Goal: Information Seeking & Learning: Learn about a topic

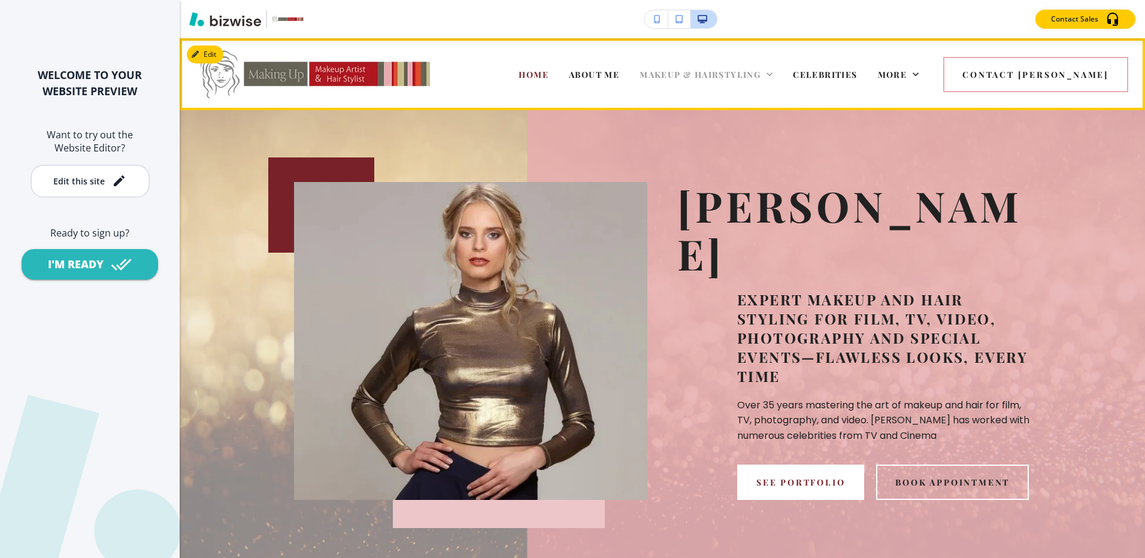
click at [709, 74] on span "MAKEUP & HAIRSTYLING" at bounding box center [700, 74] width 121 height 11
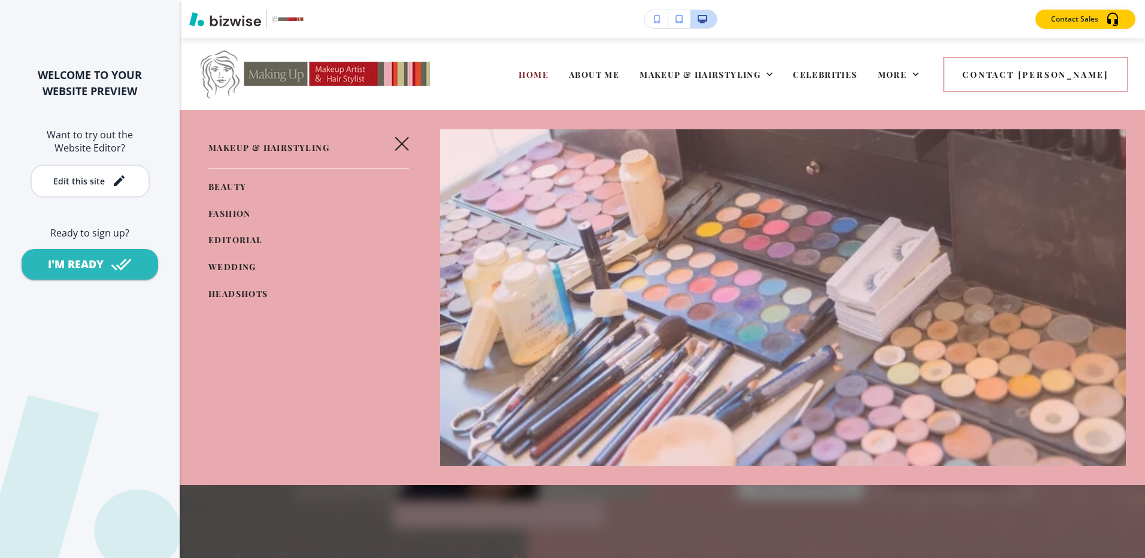
click at [215, 266] on span "WEDDING" at bounding box center [232, 266] width 48 height 11
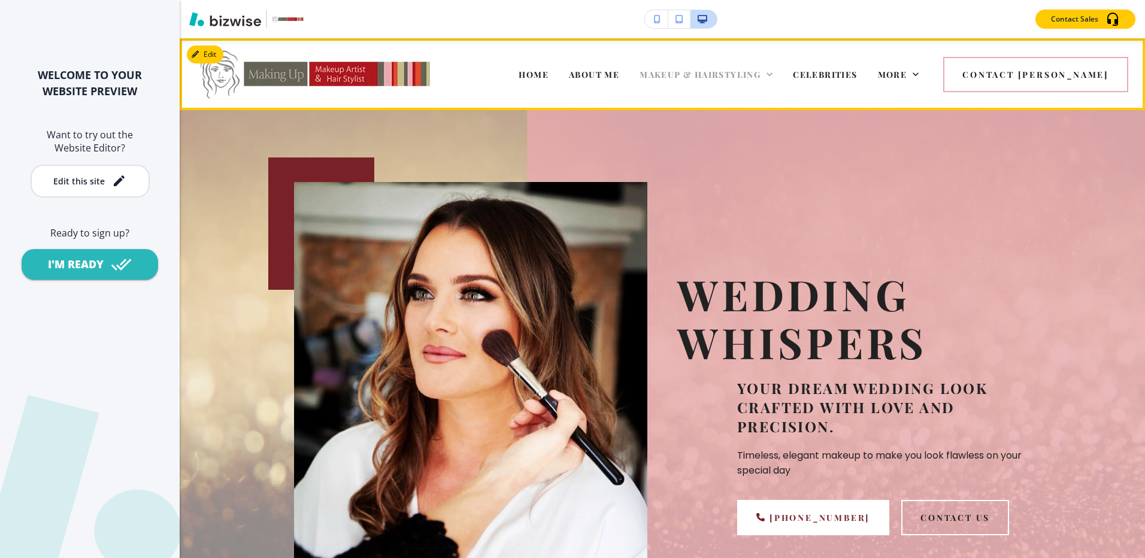
click at [712, 76] on span "MAKEUP & HAIRSTYLING" at bounding box center [700, 74] width 121 height 11
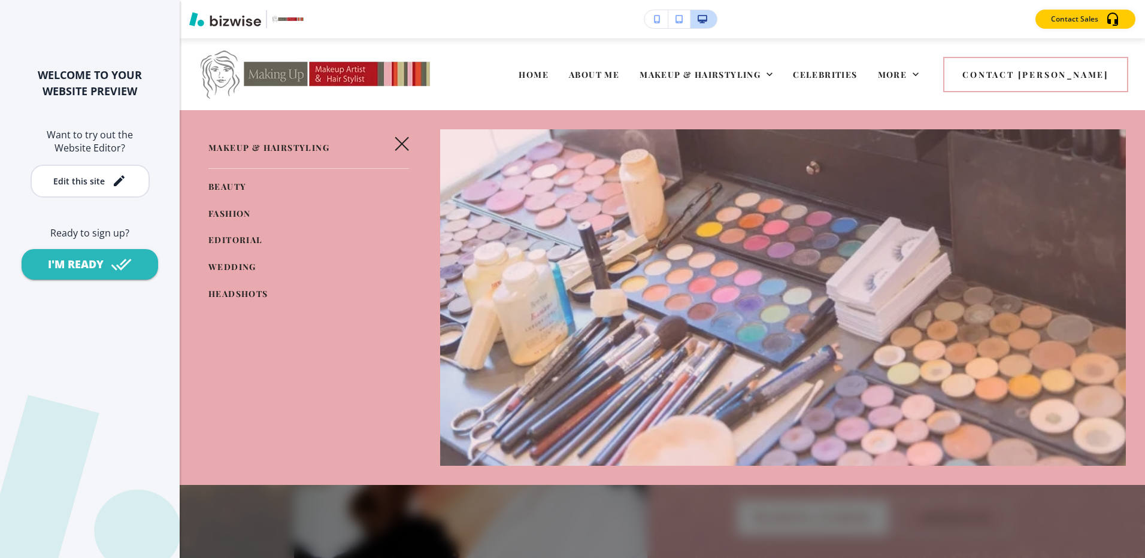
click at [226, 290] on span "HEADSHOTS" at bounding box center [238, 293] width 60 height 11
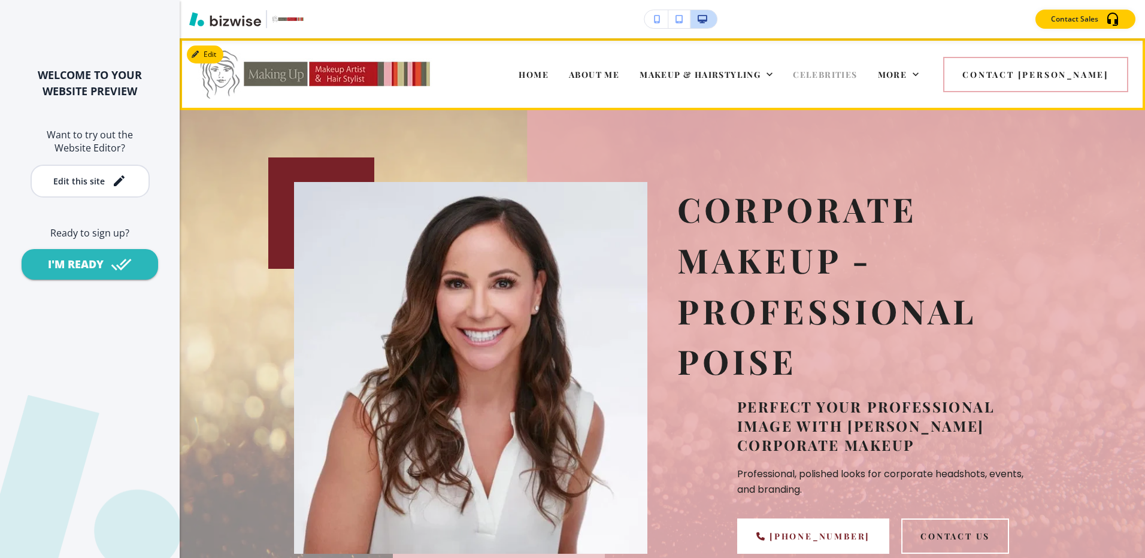
click at [857, 78] on span "CELEBRITIES" at bounding box center [825, 74] width 64 height 11
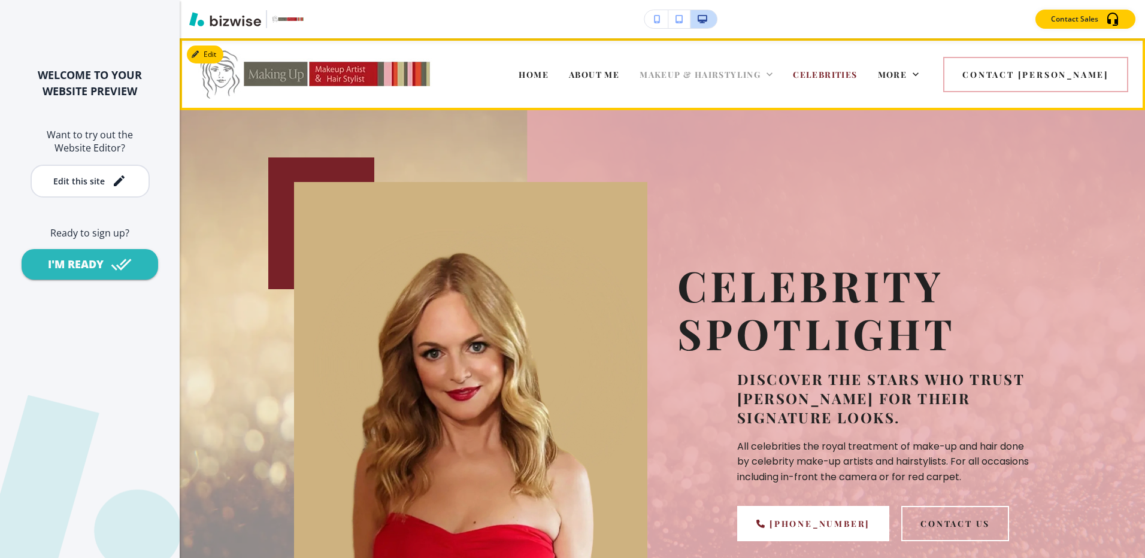
click at [761, 69] on span "MAKEUP & HAIRSTYLING" at bounding box center [700, 74] width 121 height 11
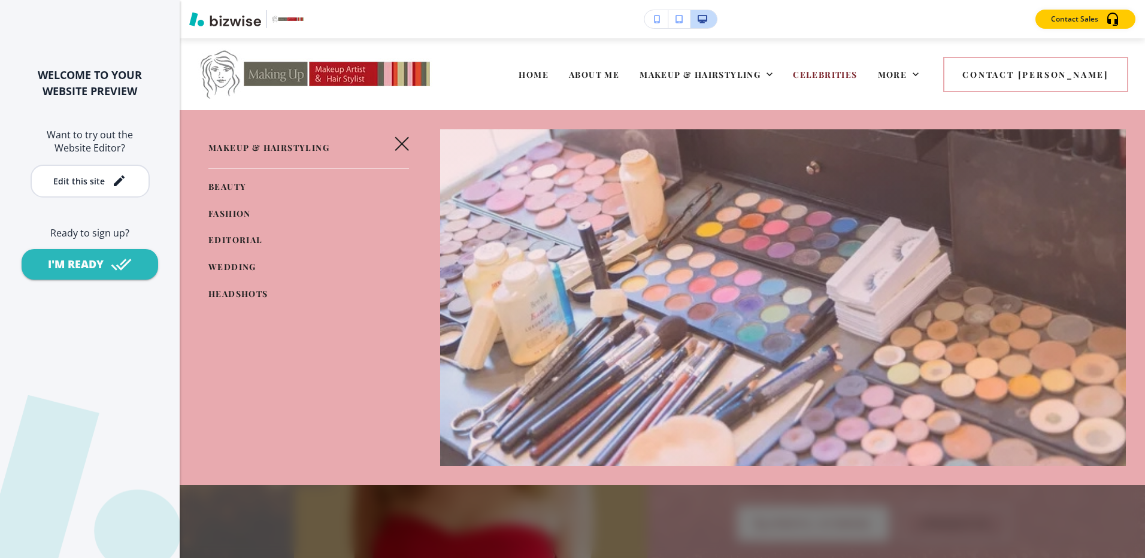
click at [235, 181] on span "BEAUTY" at bounding box center [227, 186] width 38 height 11
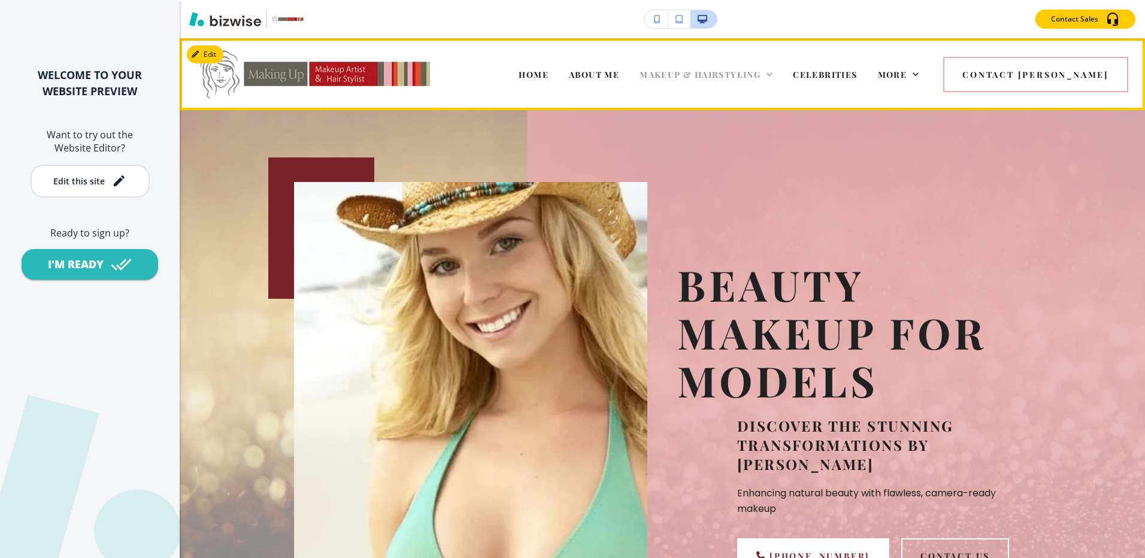
click at [745, 70] on span "MAKEUP & HAIRSTYLING" at bounding box center [700, 74] width 121 height 11
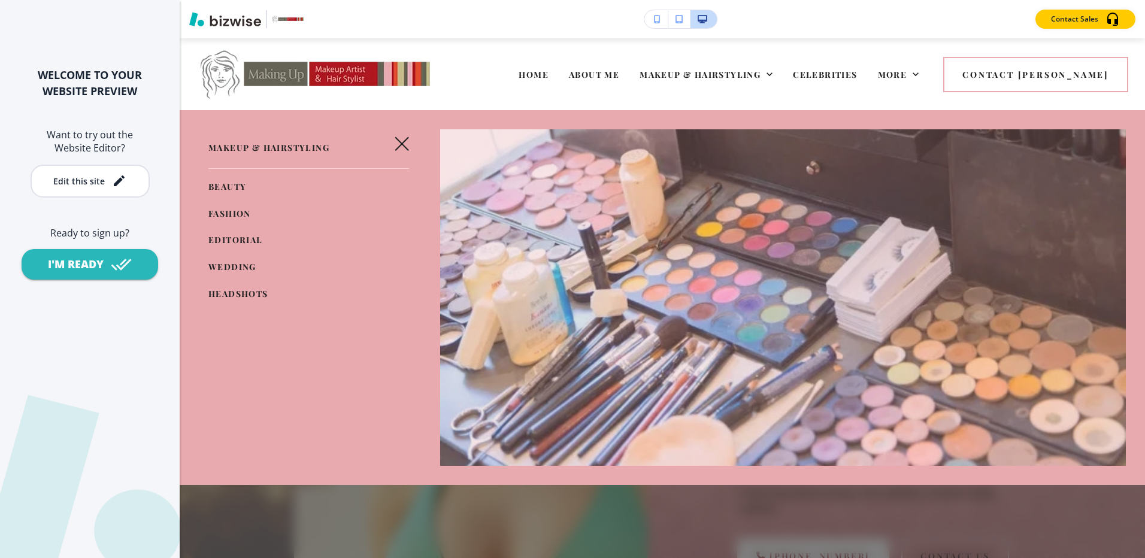
click at [217, 212] on span "FASHION" at bounding box center [229, 213] width 43 height 11
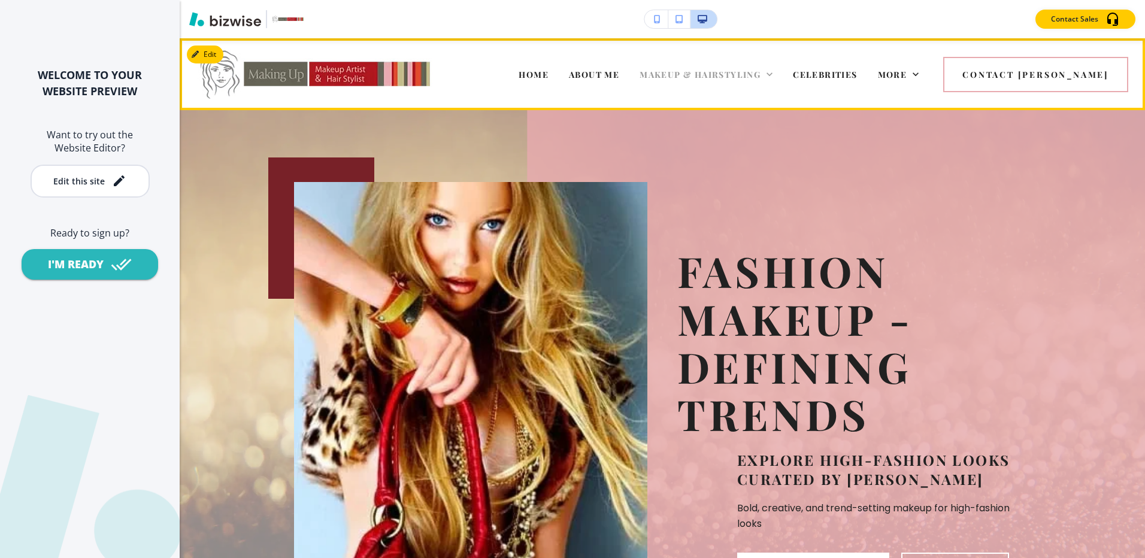
click at [730, 72] on span "MAKEUP & HAIRSTYLING" at bounding box center [700, 74] width 121 height 11
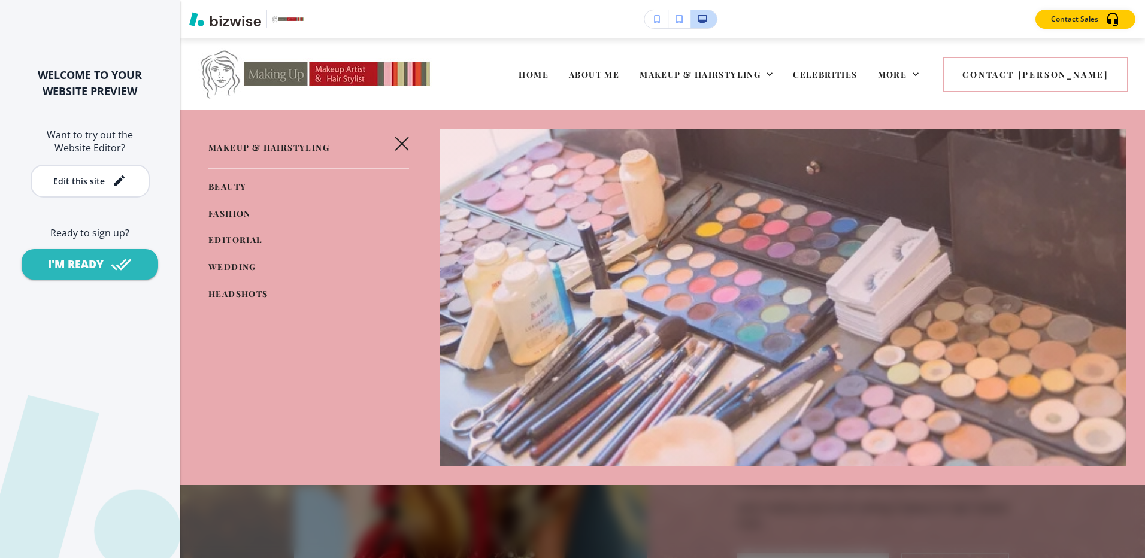
click at [214, 233] on link "EDITORIAL" at bounding box center [235, 241] width 55 height 20
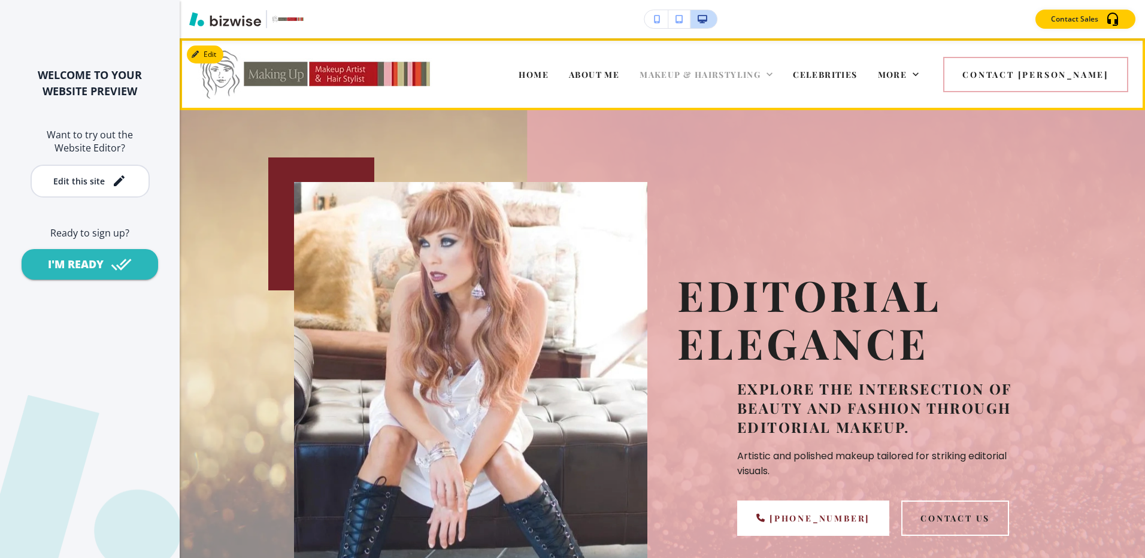
click at [712, 78] on span "MAKEUP & HAIRSTYLING" at bounding box center [700, 74] width 121 height 11
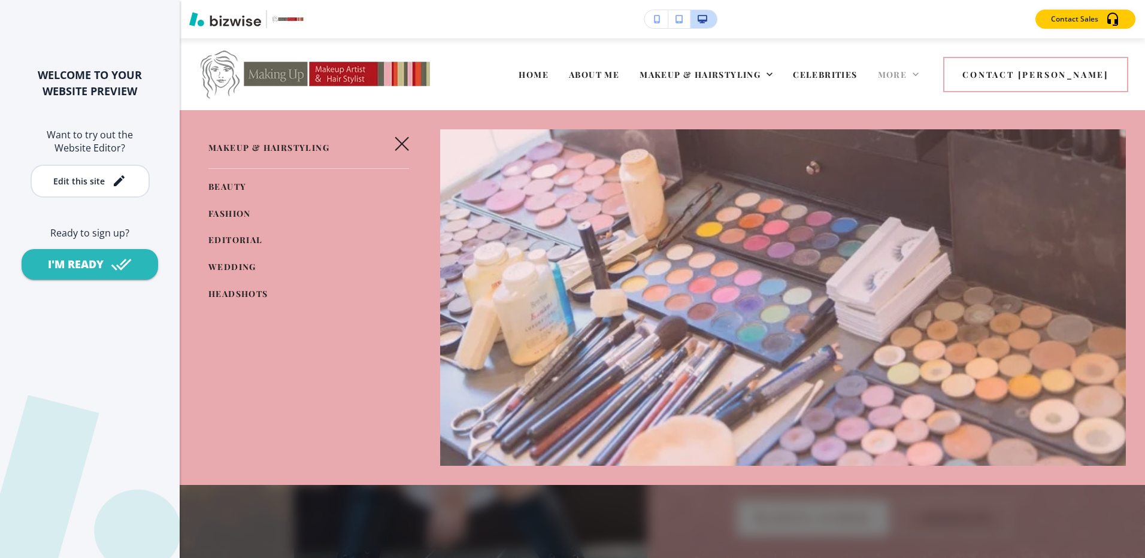
click at [907, 75] on span "More" at bounding box center [892, 74] width 29 height 11
click at [275, 182] on span "BEFORE & AFTER" at bounding box center [249, 186] width 83 height 11
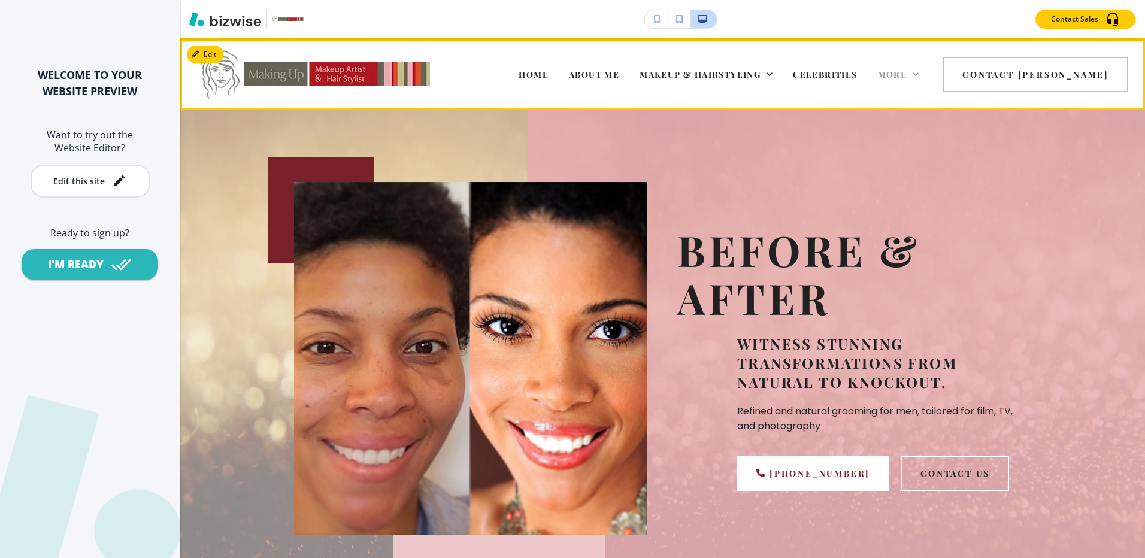
click at [907, 74] on span "More" at bounding box center [892, 74] width 29 height 11
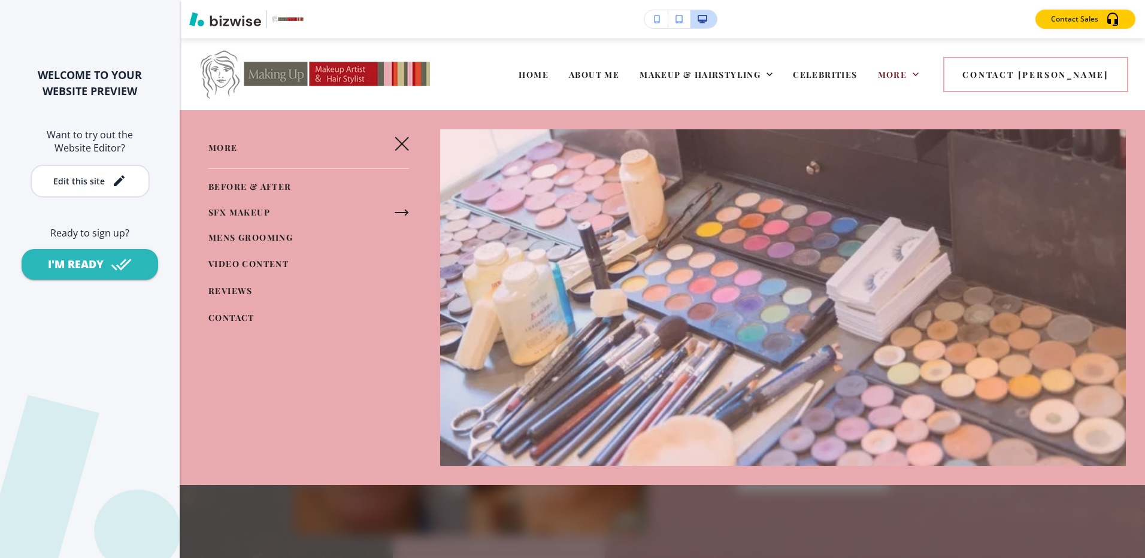
click at [240, 209] on span "SFX MAKEUP" at bounding box center [239, 212] width 62 height 11
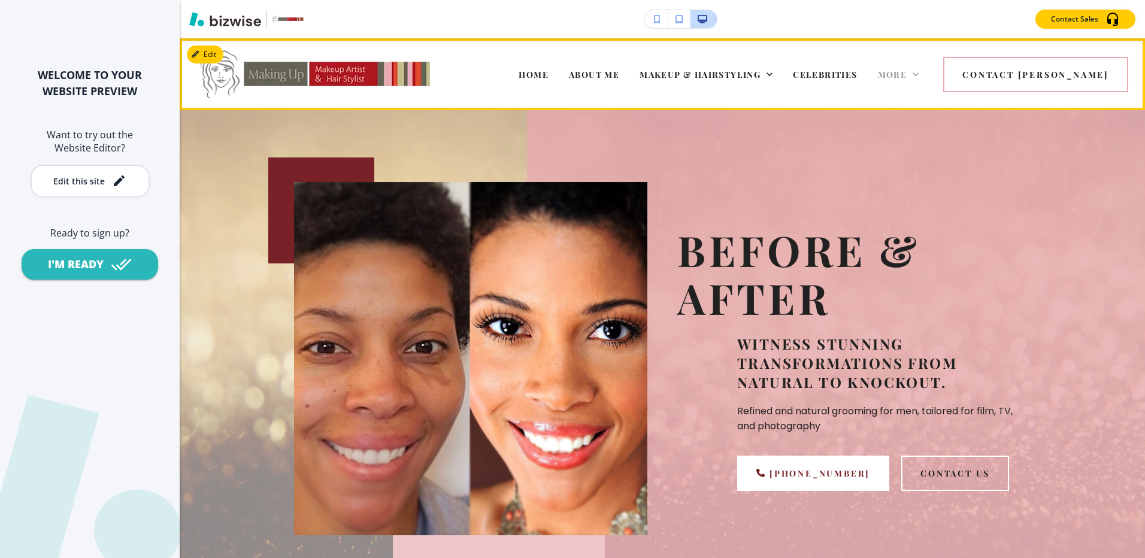
click at [907, 77] on span "More" at bounding box center [892, 74] width 29 height 11
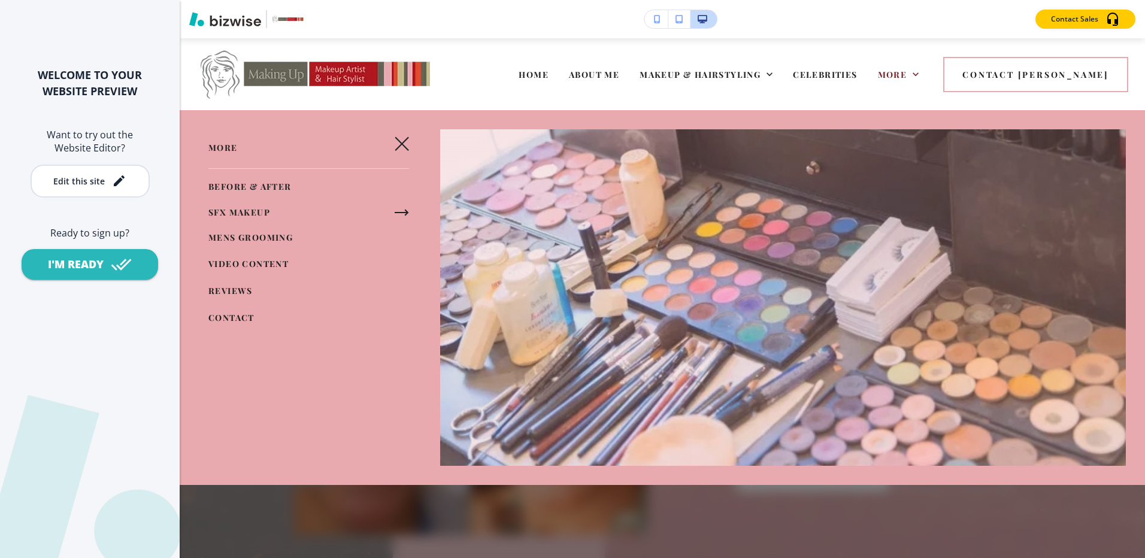
click at [395, 211] on icon "button" at bounding box center [402, 212] width 14 height 14
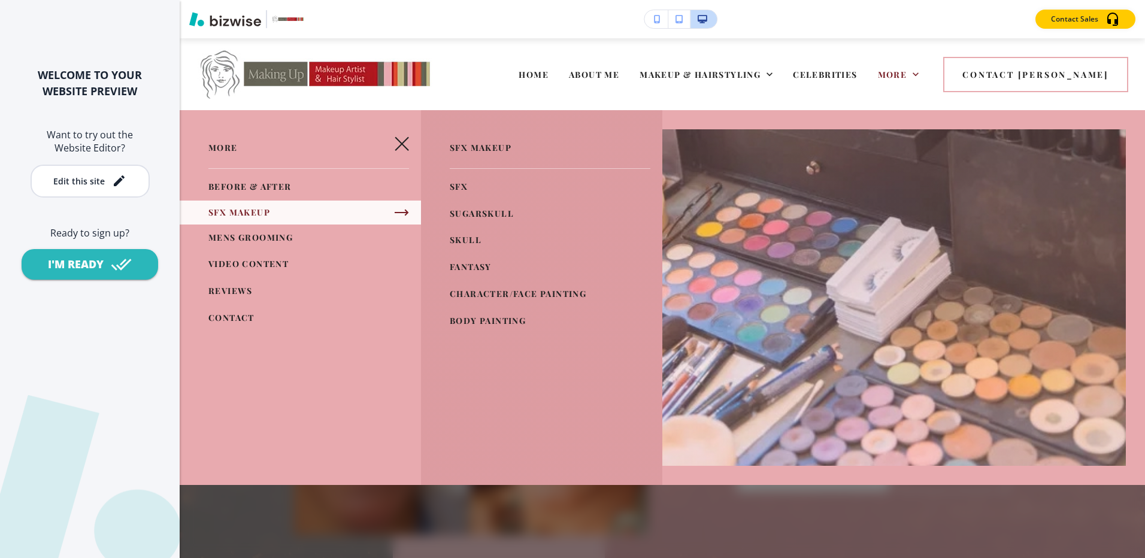
click at [453, 185] on span "SFX" at bounding box center [459, 186] width 18 height 11
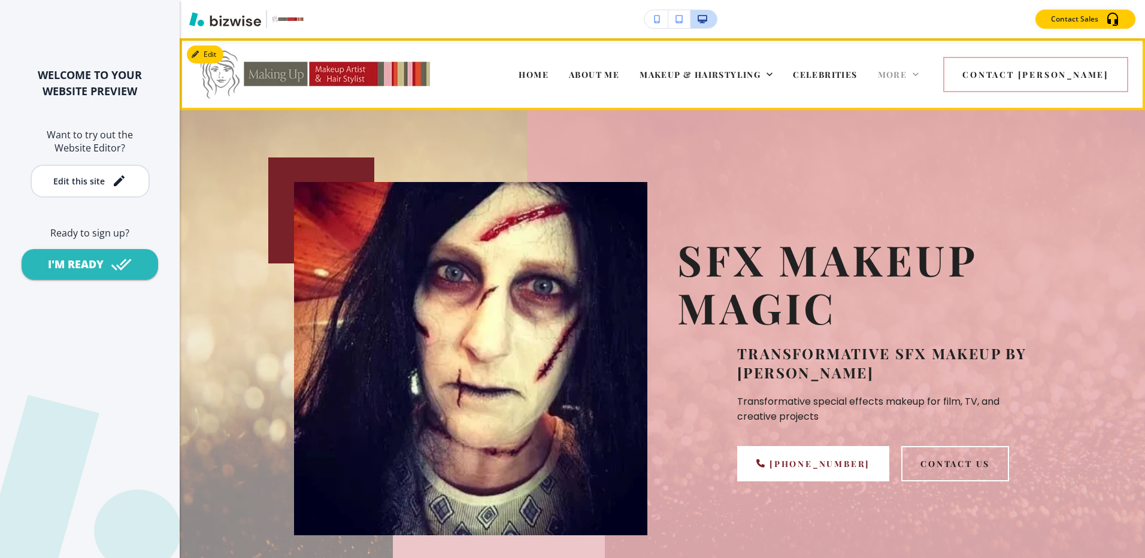
click at [907, 72] on span "More" at bounding box center [892, 74] width 29 height 11
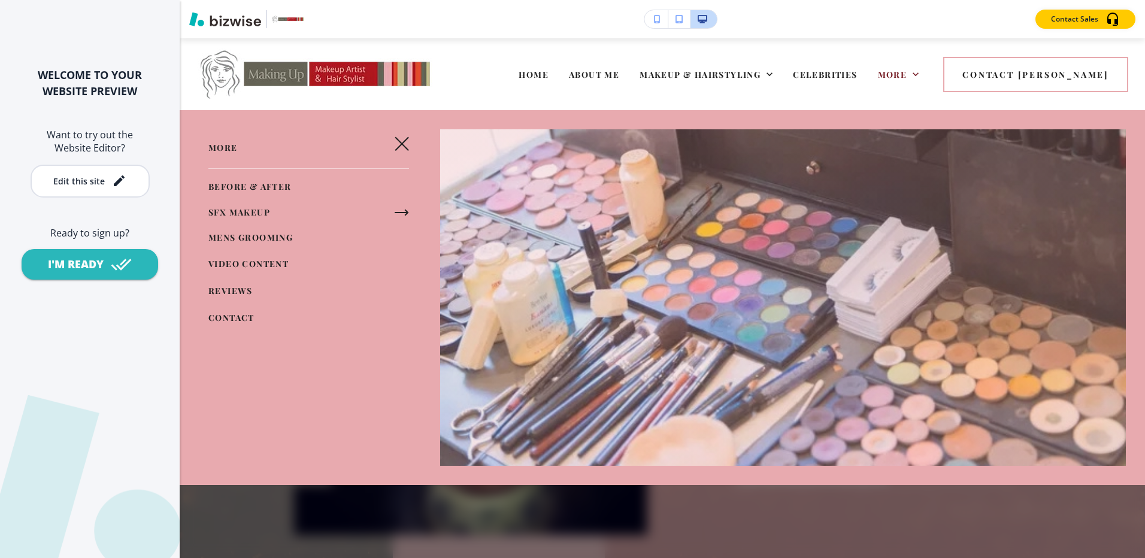
click at [403, 208] on icon "button" at bounding box center [402, 212] width 14 height 14
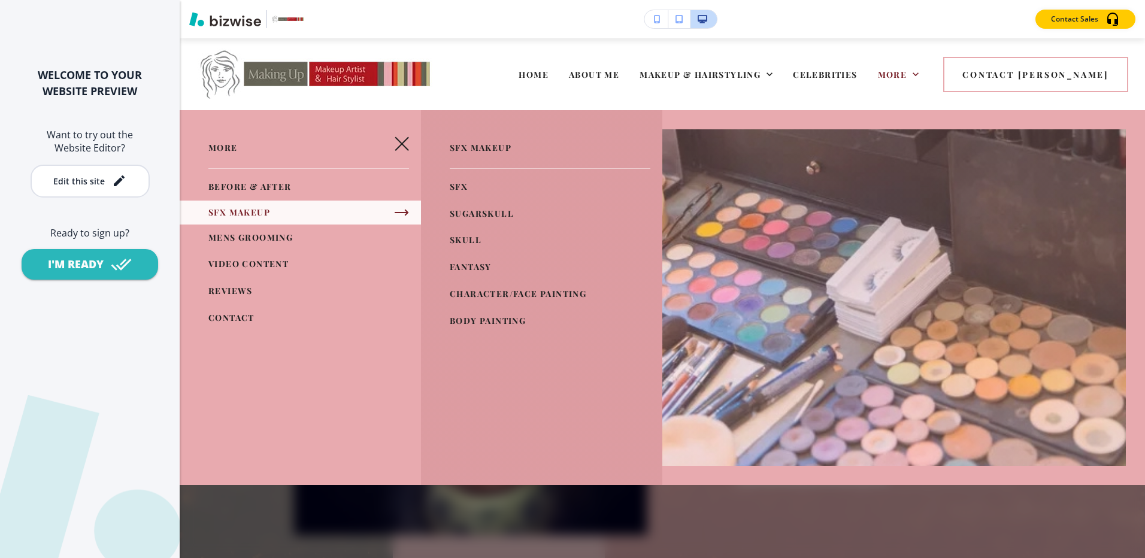
click at [493, 213] on span "SUGARSKULL" at bounding box center [482, 213] width 64 height 11
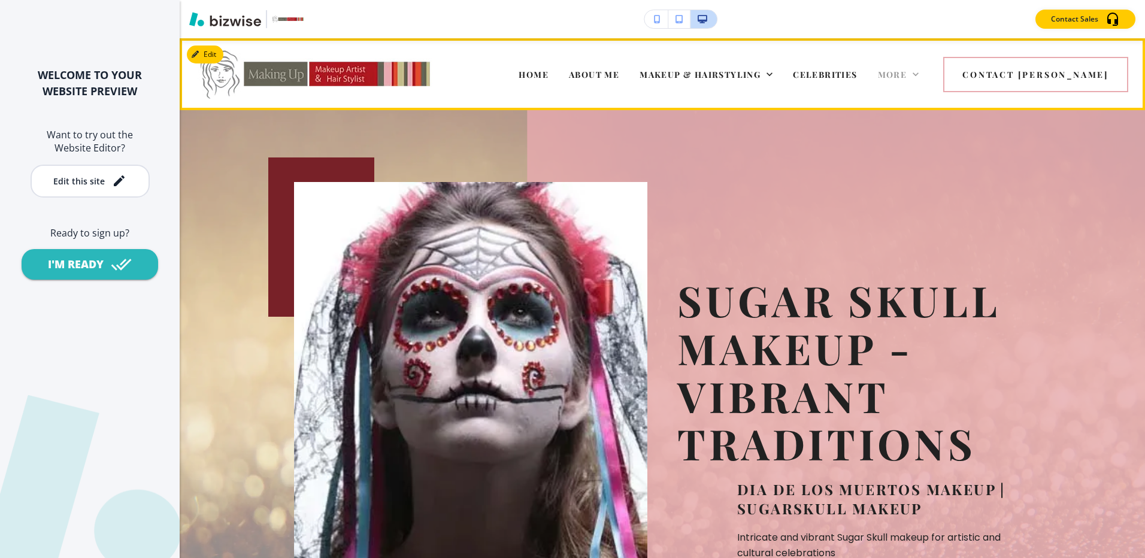
click at [907, 71] on span "More" at bounding box center [892, 74] width 29 height 11
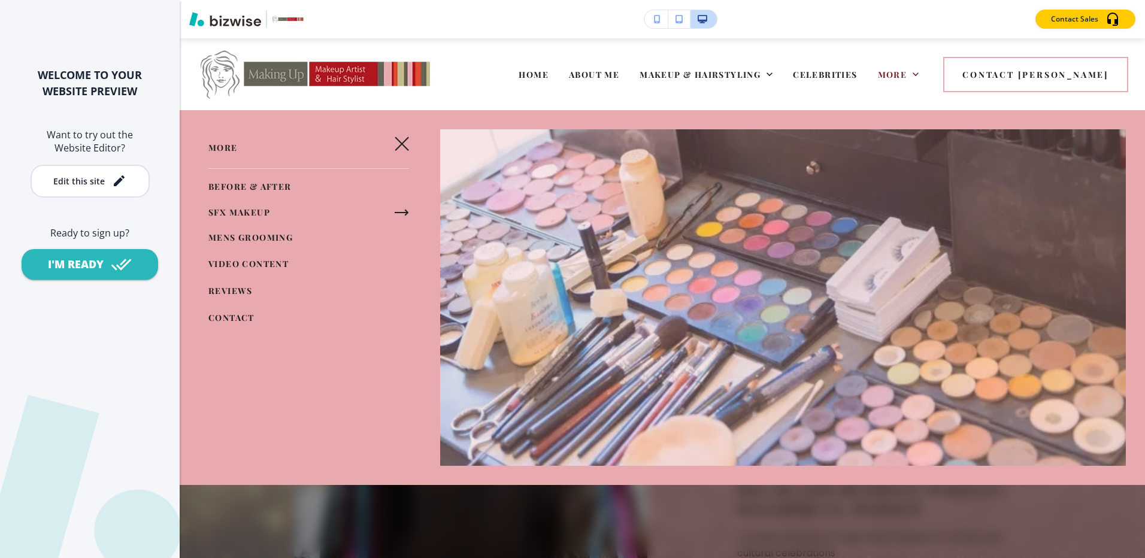
scroll to position [60, 0]
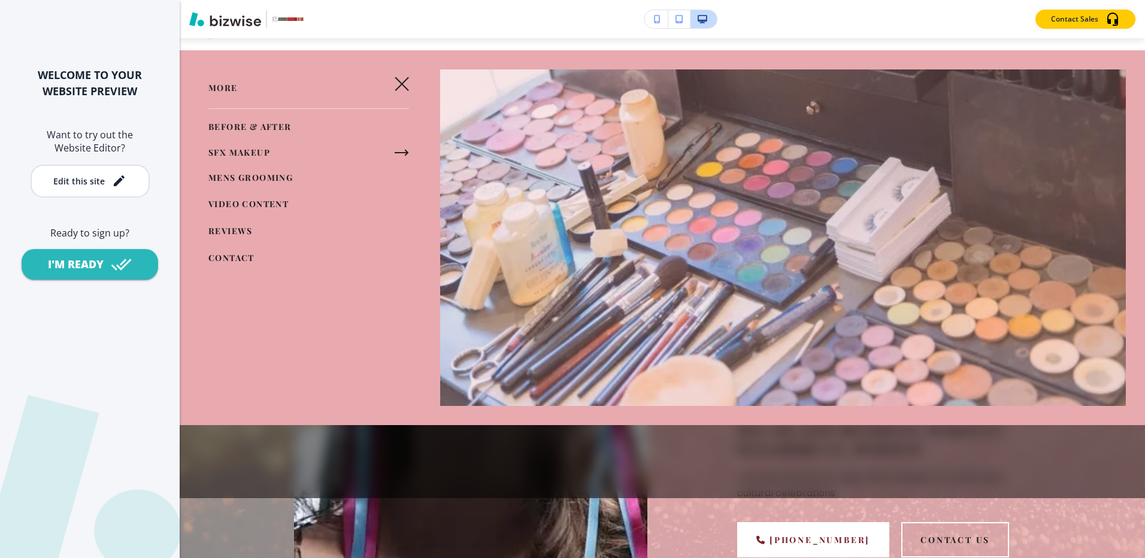
click at [395, 150] on icon "button" at bounding box center [402, 153] width 14 height 14
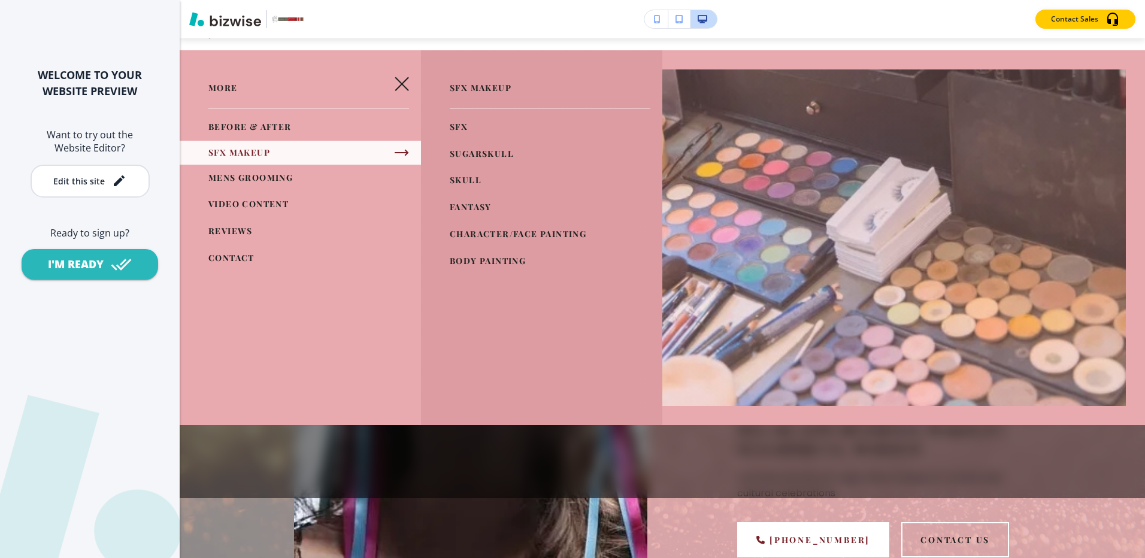
click at [462, 175] on span "SKULL" at bounding box center [466, 179] width 32 height 11
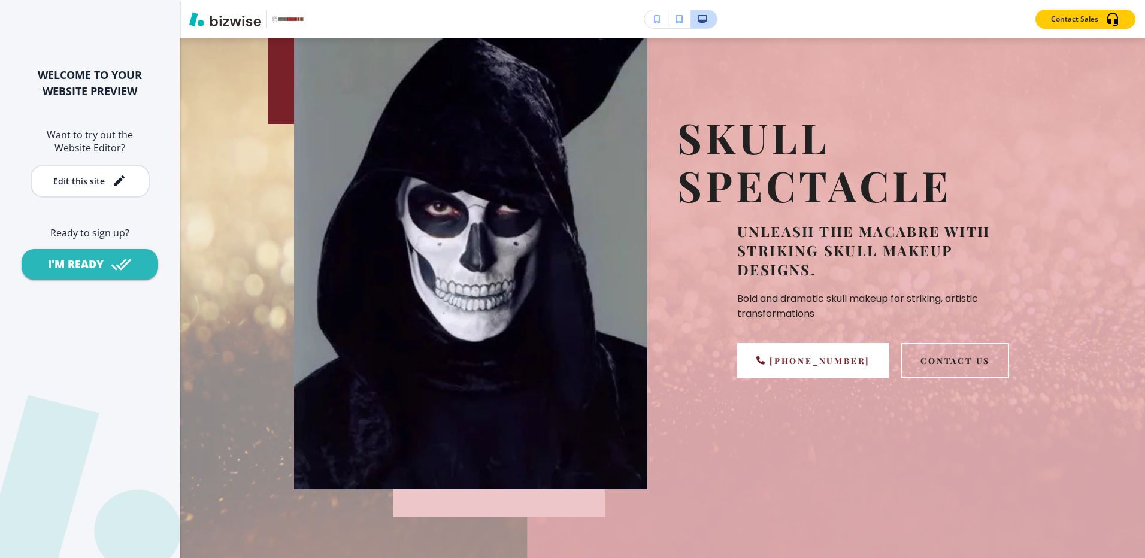
scroll to position [0, 0]
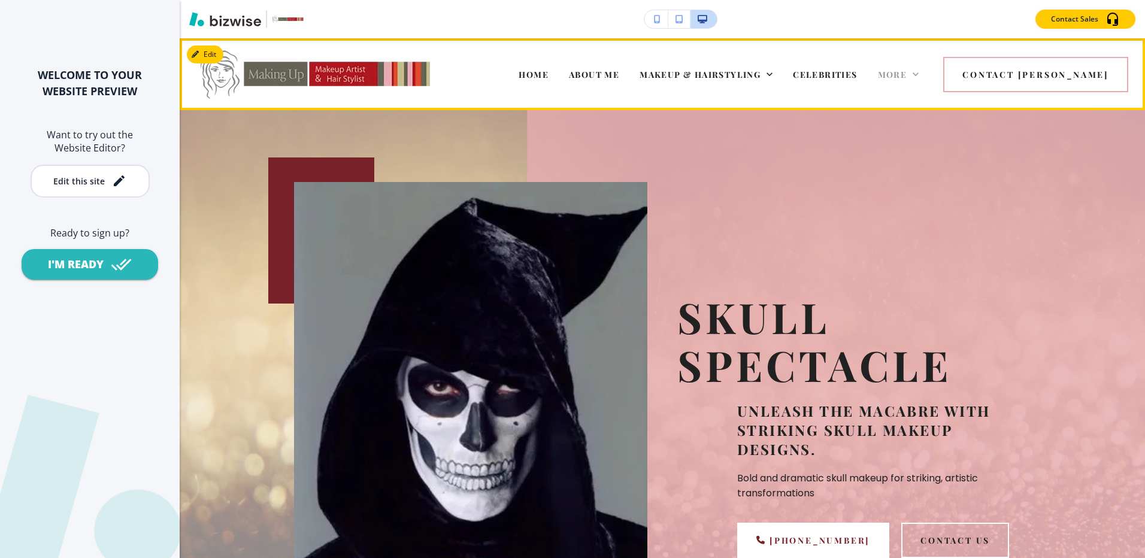
click at [919, 72] on div "More" at bounding box center [898, 74] width 41 height 12
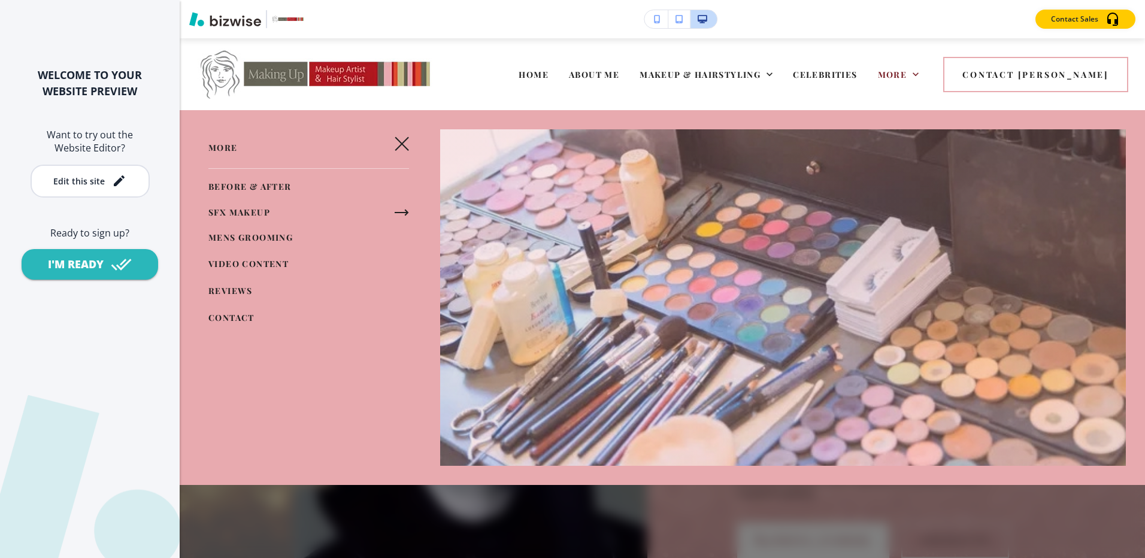
click at [404, 207] on icon "button" at bounding box center [402, 212] width 14 height 14
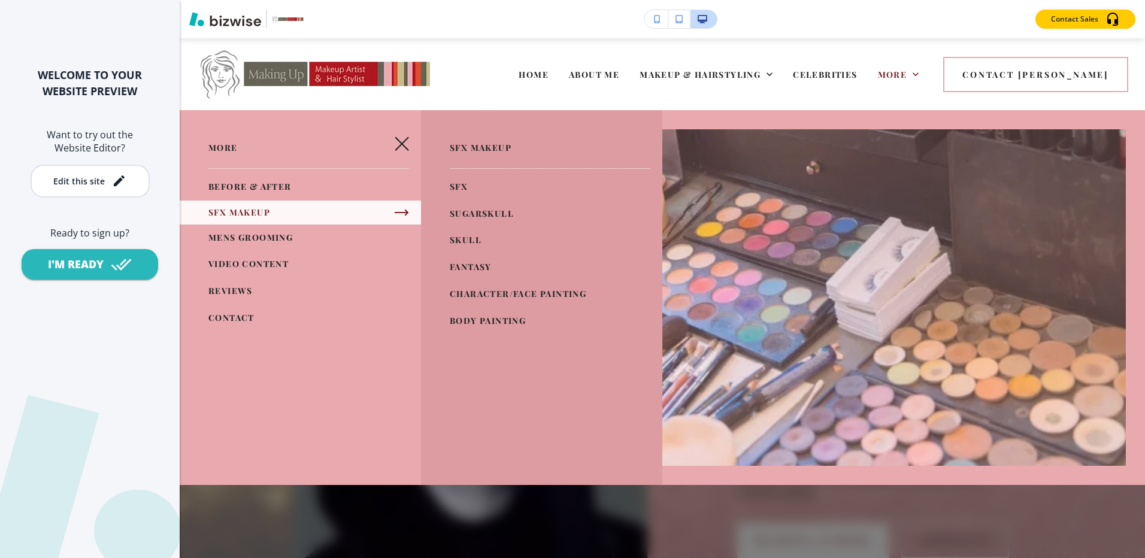
click at [476, 261] on span "FANTASY" at bounding box center [471, 266] width 42 height 11
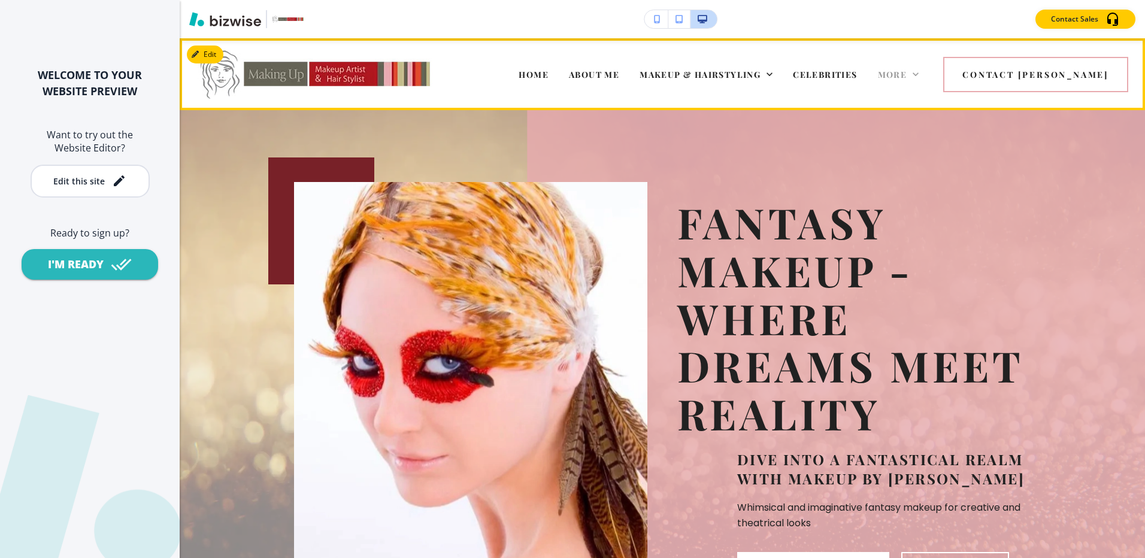
click at [907, 72] on span "More" at bounding box center [892, 74] width 29 height 11
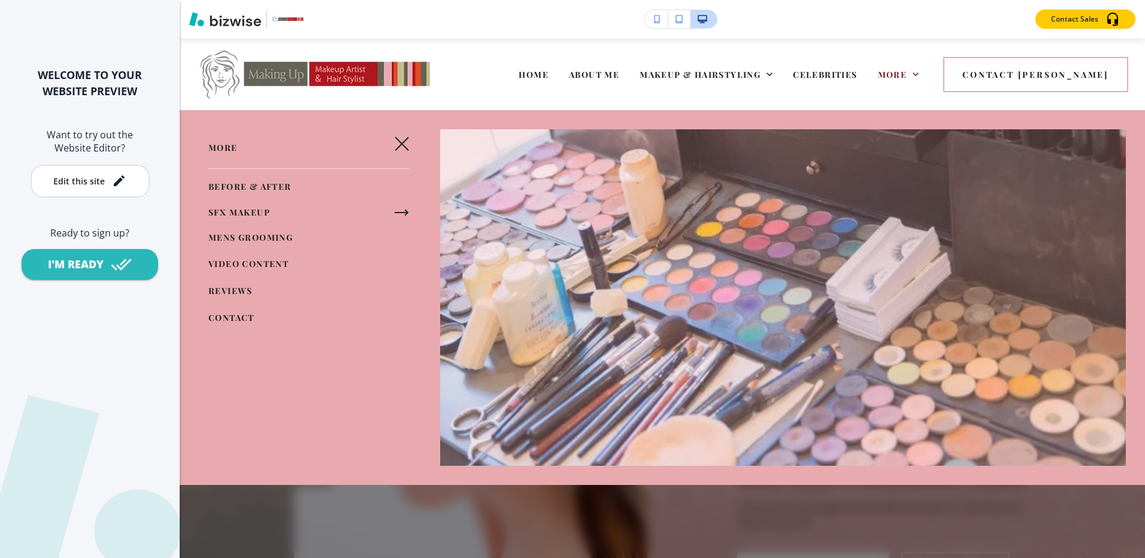
click at [406, 210] on icon "button" at bounding box center [407, 212] width 2 height 5
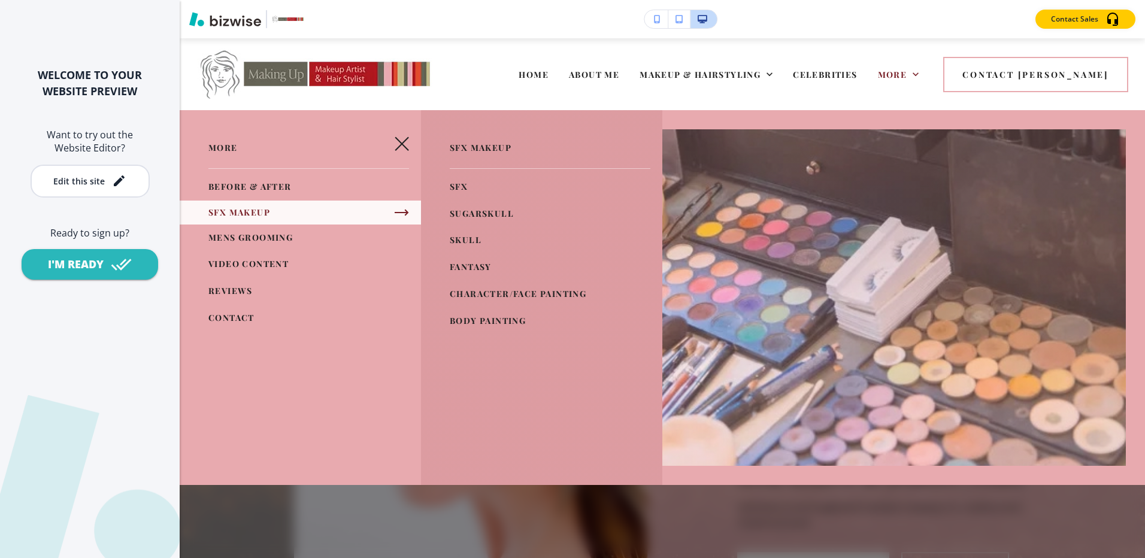
click at [495, 290] on span "CHARACTER/FACE PAINTING" at bounding box center [518, 293] width 137 height 11
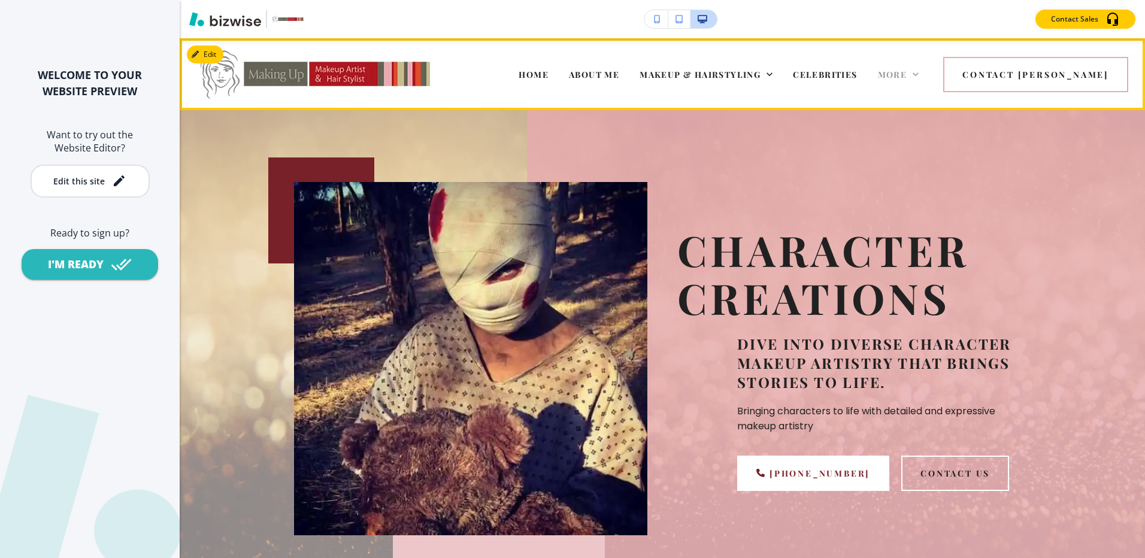
click at [907, 71] on span "More" at bounding box center [892, 74] width 29 height 11
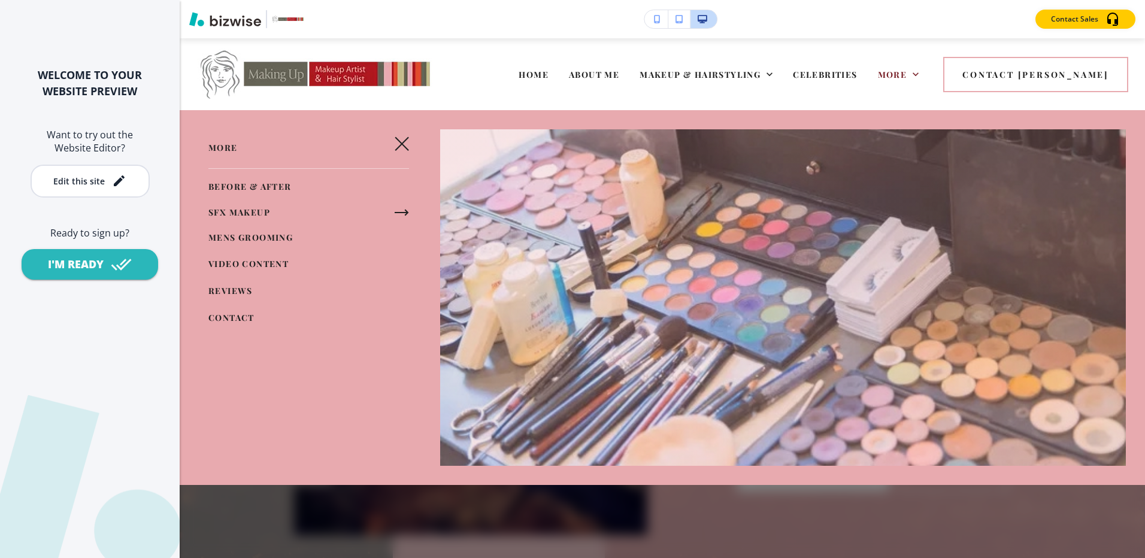
click at [401, 210] on icon "button" at bounding box center [402, 212] width 14 height 14
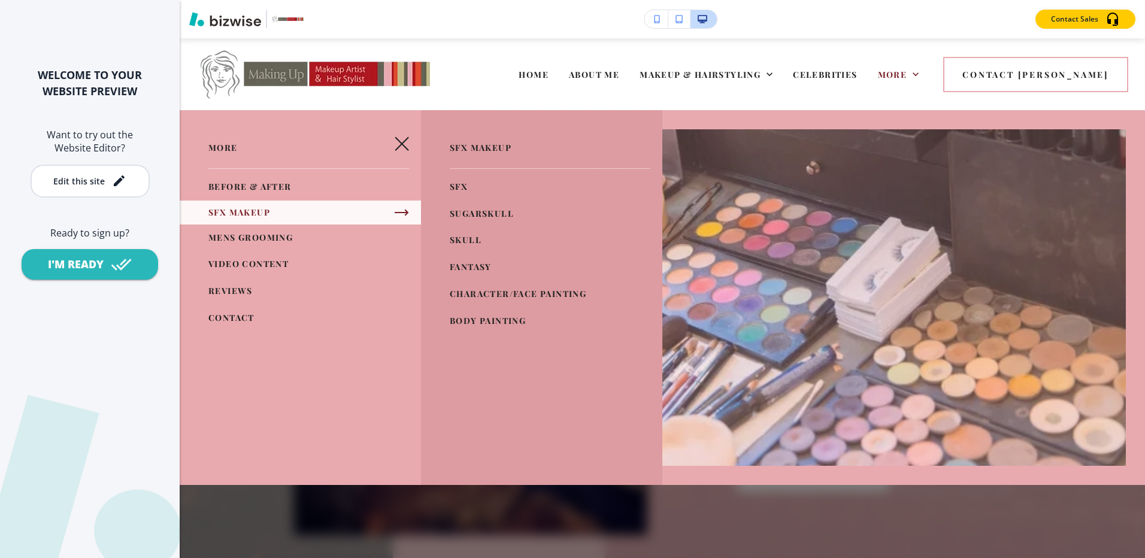
click at [477, 313] on link "BODY PAINTING" at bounding box center [488, 321] width 76 height 20
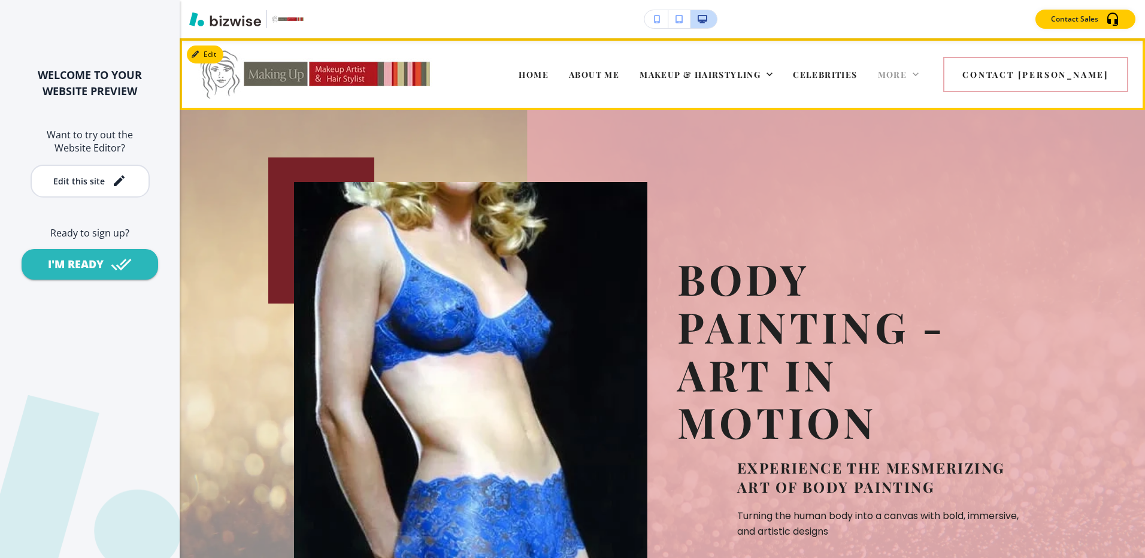
click at [907, 77] on span "More" at bounding box center [892, 74] width 29 height 11
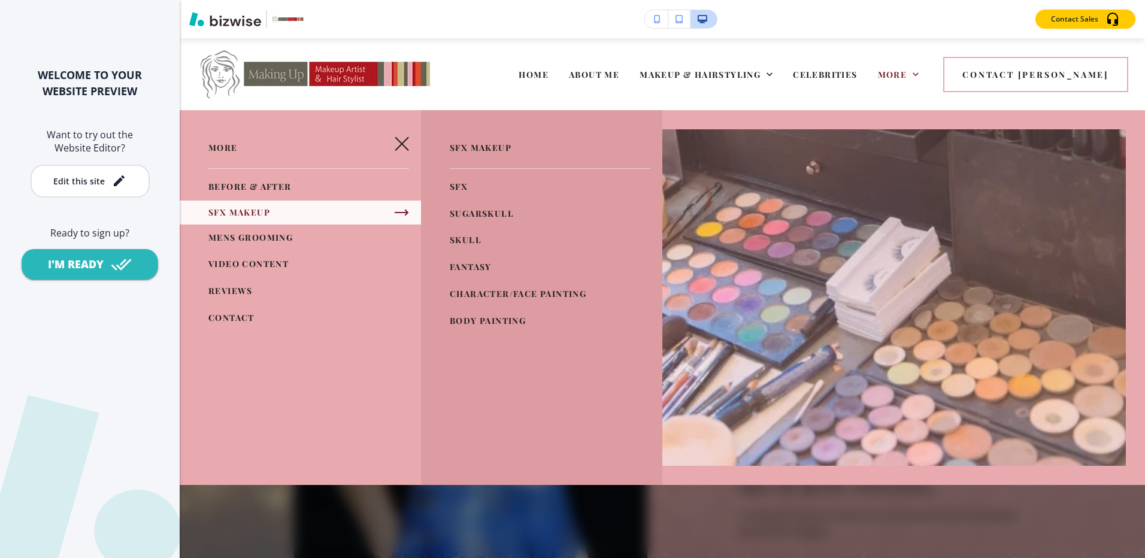
click at [241, 258] on span "VIDEO CONTENT" at bounding box center [248, 263] width 80 height 11
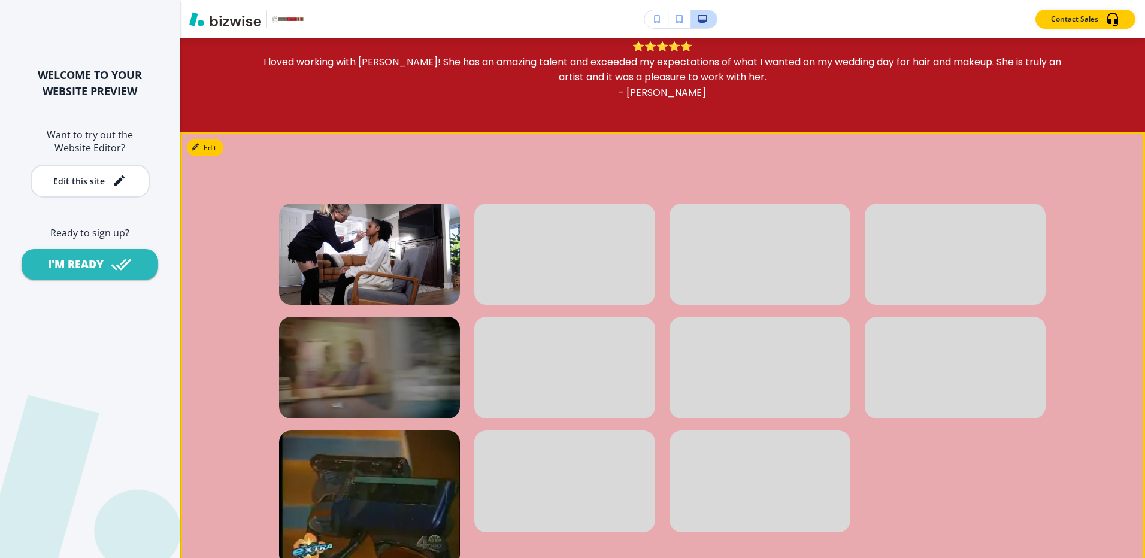
scroll to position [719, 0]
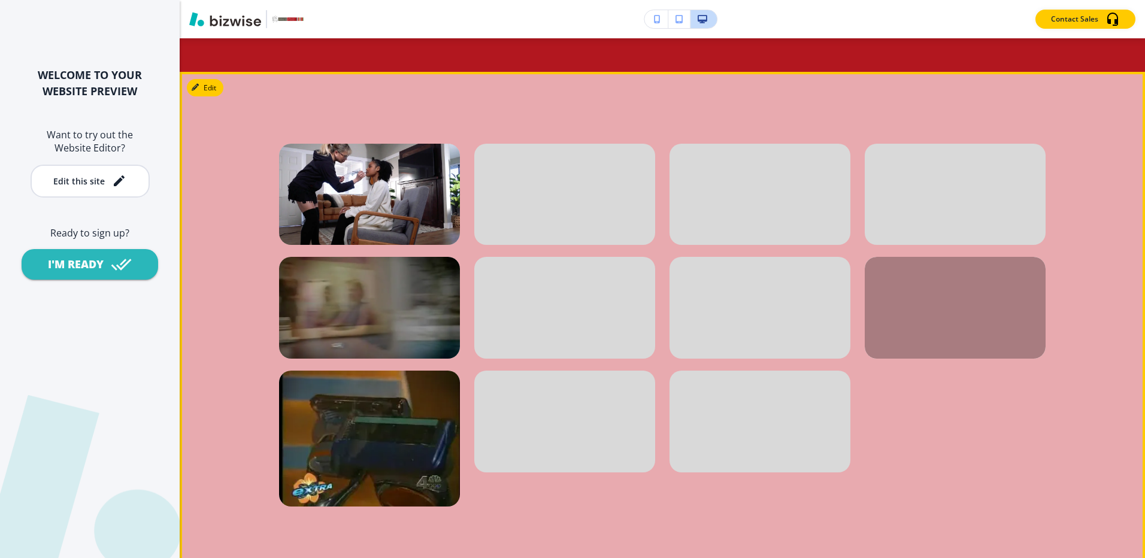
click at [942, 302] on div at bounding box center [955, 308] width 181 height 102
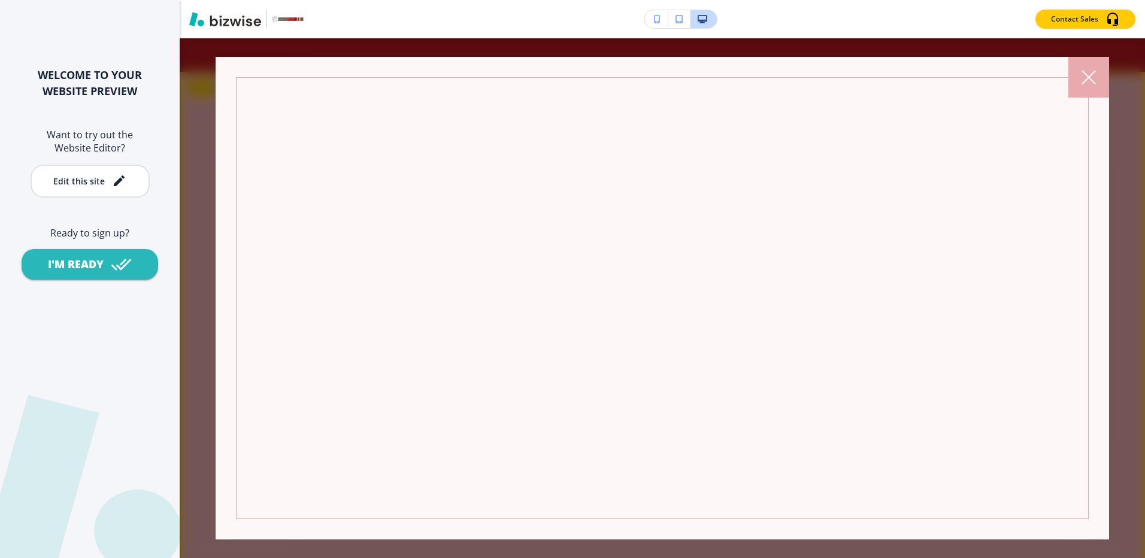
scroll to position [37, 0]
click at [1083, 72] on icon at bounding box center [1088, 77] width 13 height 13
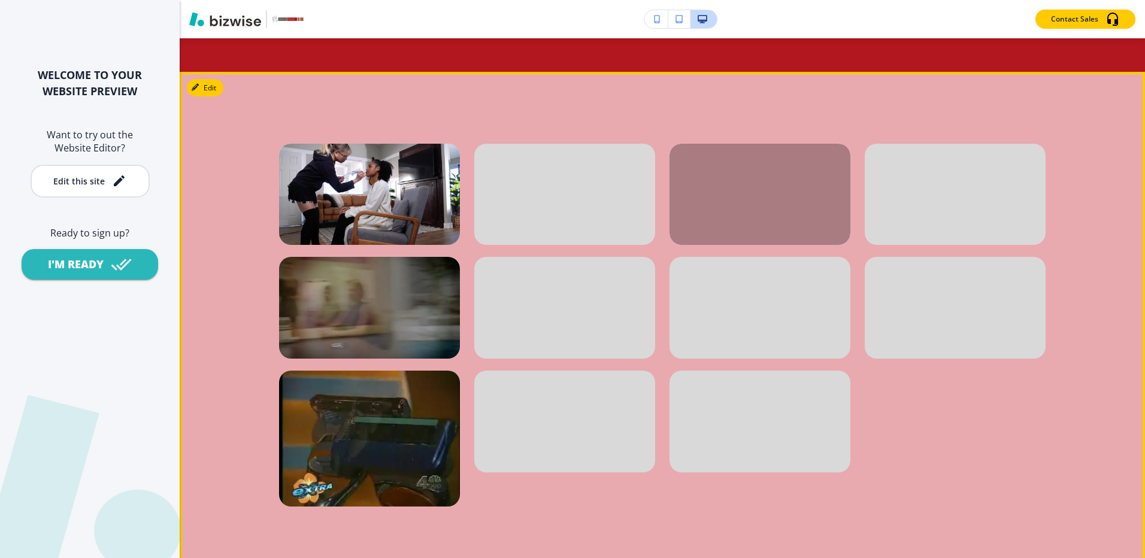
click at [751, 191] on div at bounding box center [760, 195] width 181 height 102
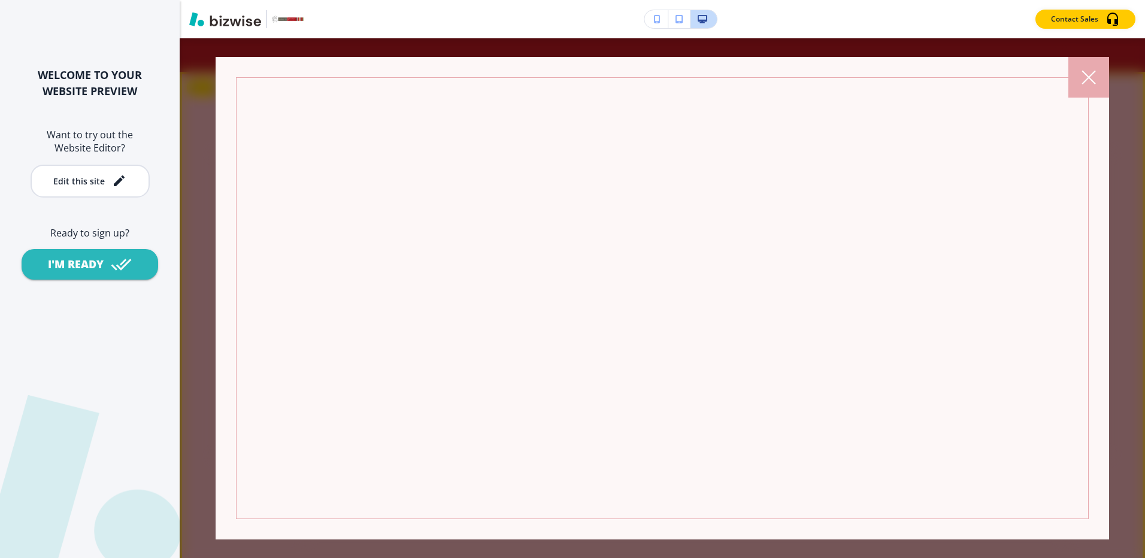
click at [1082, 74] on icon at bounding box center [1089, 77] width 14 height 14
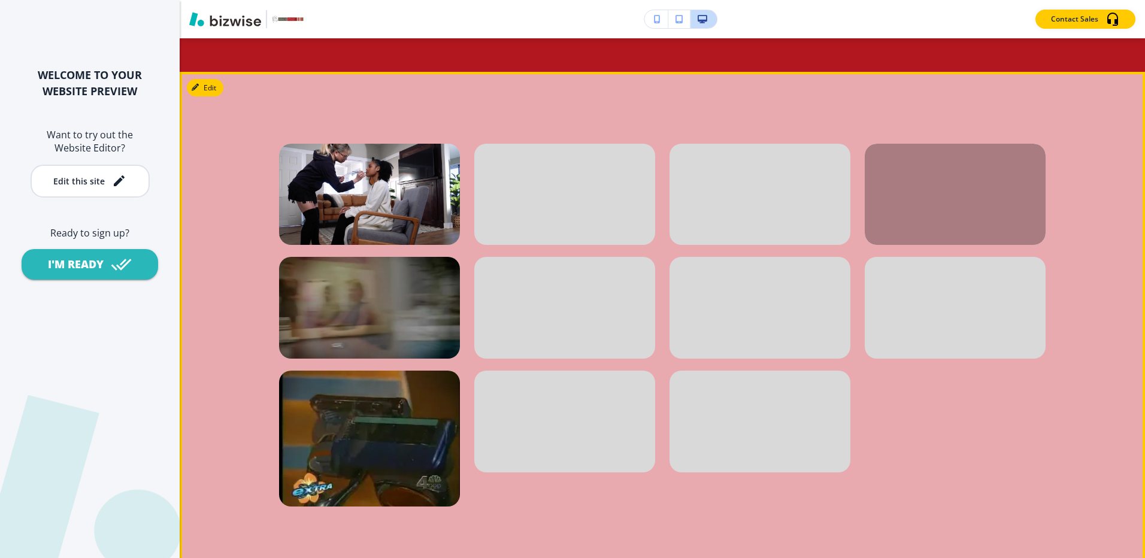
click at [947, 188] on div at bounding box center [955, 195] width 181 height 102
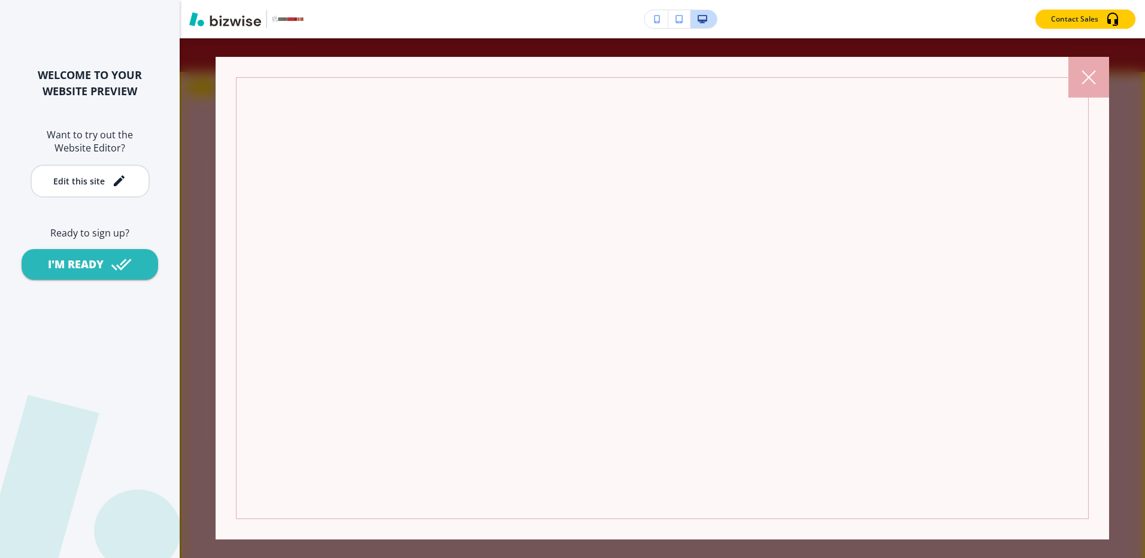
click at [1088, 71] on icon at bounding box center [1089, 77] width 14 height 14
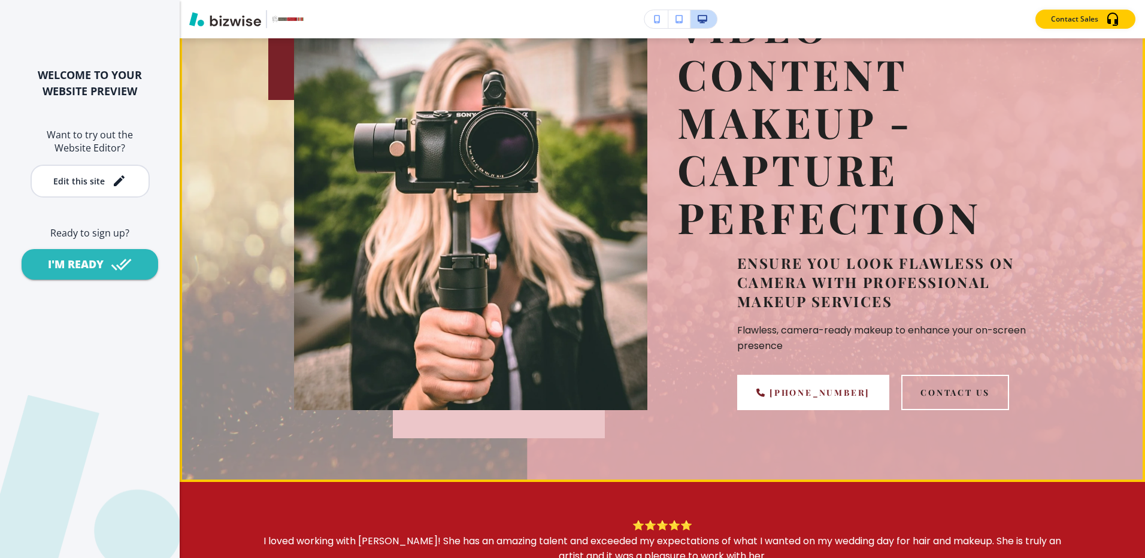
scroll to position [0, 0]
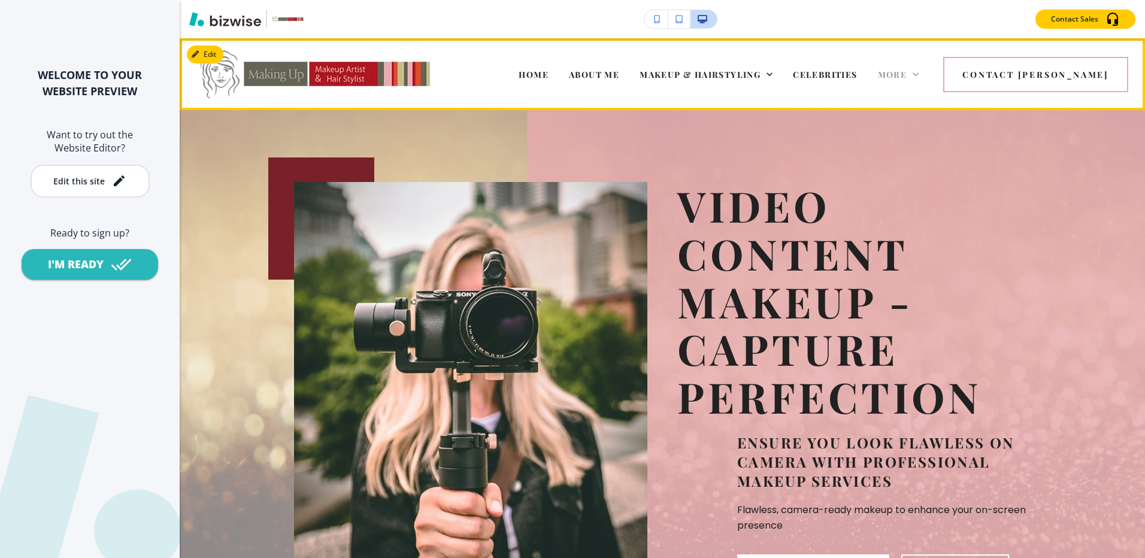
click at [907, 72] on span "More" at bounding box center [892, 74] width 29 height 11
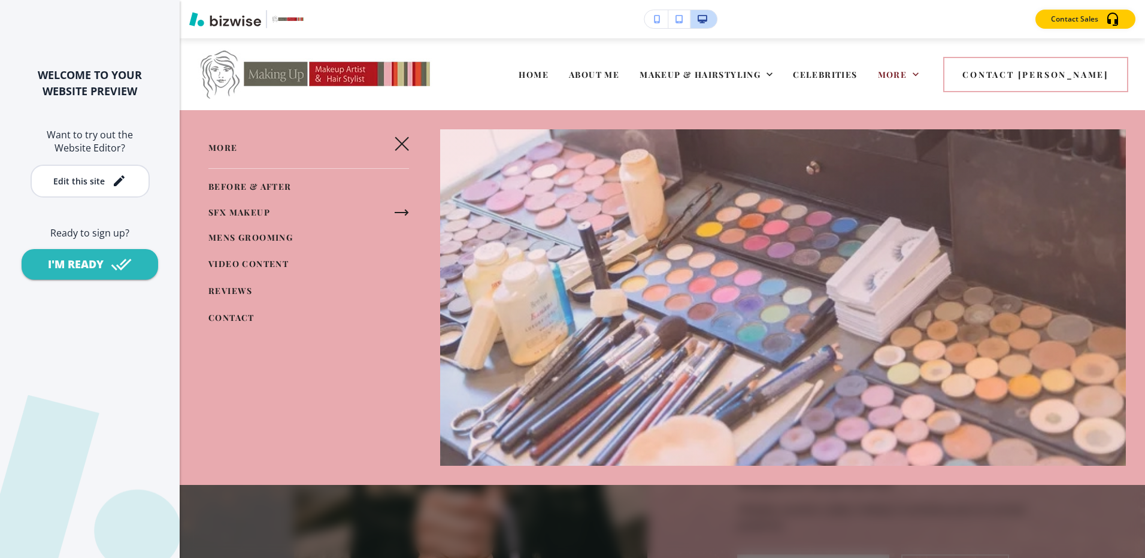
click at [226, 286] on span "REVIEWS" at bounding box center [230, 290] width 44 height 11
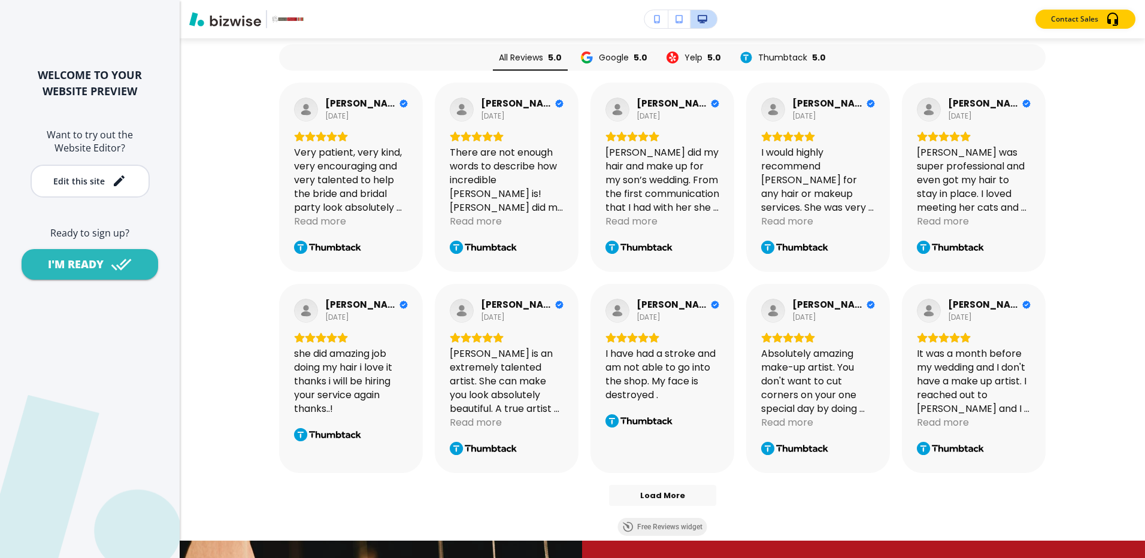
scroll to position [539, 0]
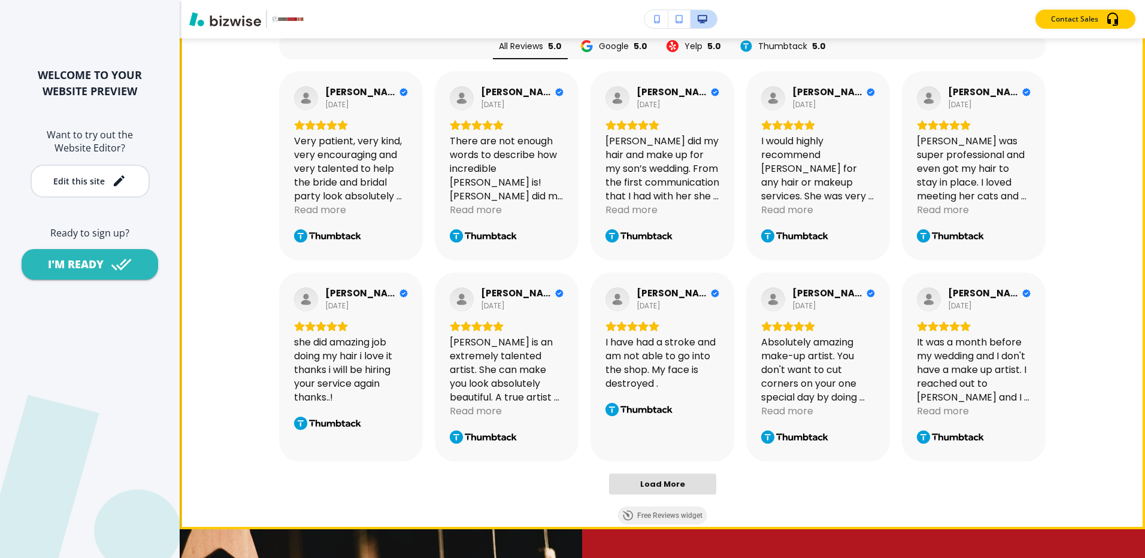
click at [677, 474] on span "Load More" at bounding box center [663, 484] width 106 height 20
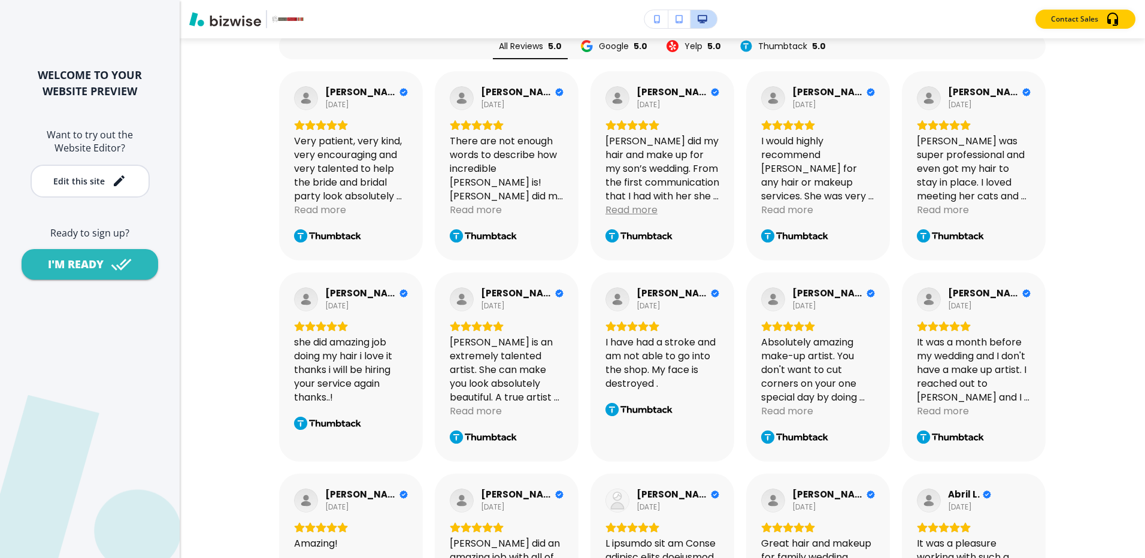
click at [619, 203] on div "Read more" at bounding box center [632, 210] width 52 height 14
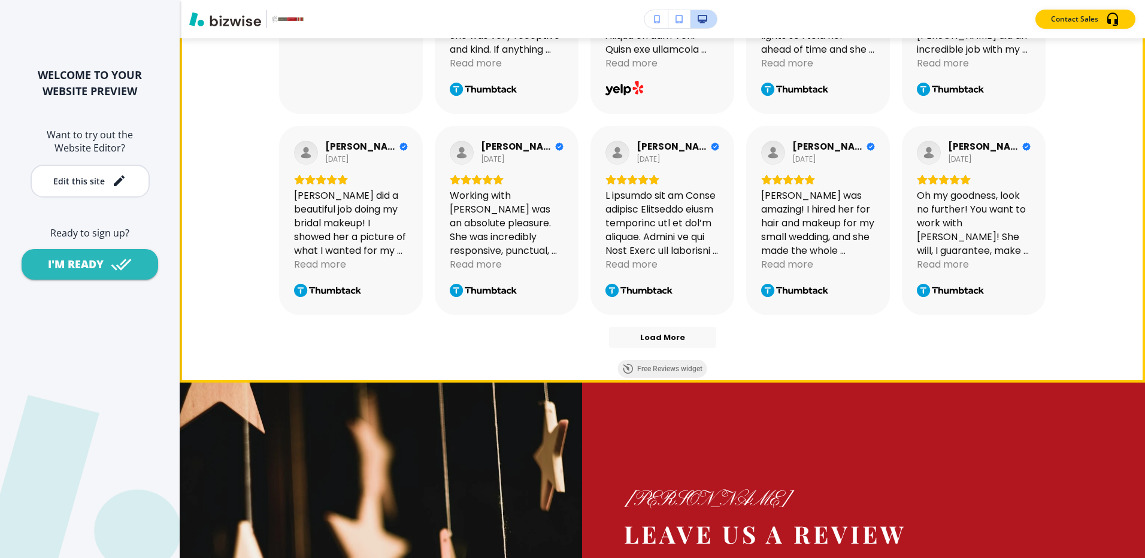
scroll to position [1438, 0]
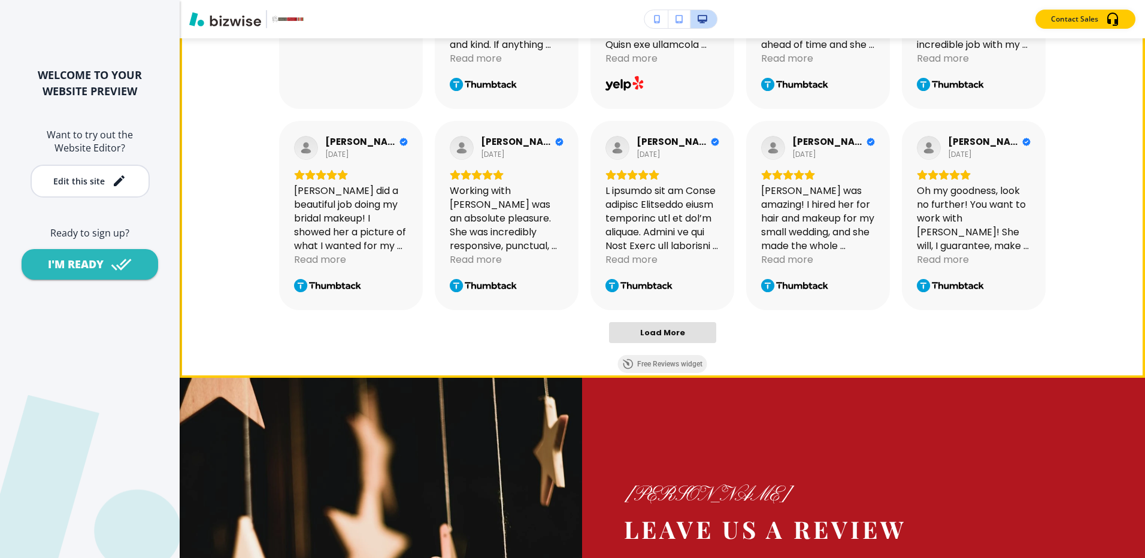
click at [653, 323] on span "Load More" at bounding box center [663, 333] width 106 height 20
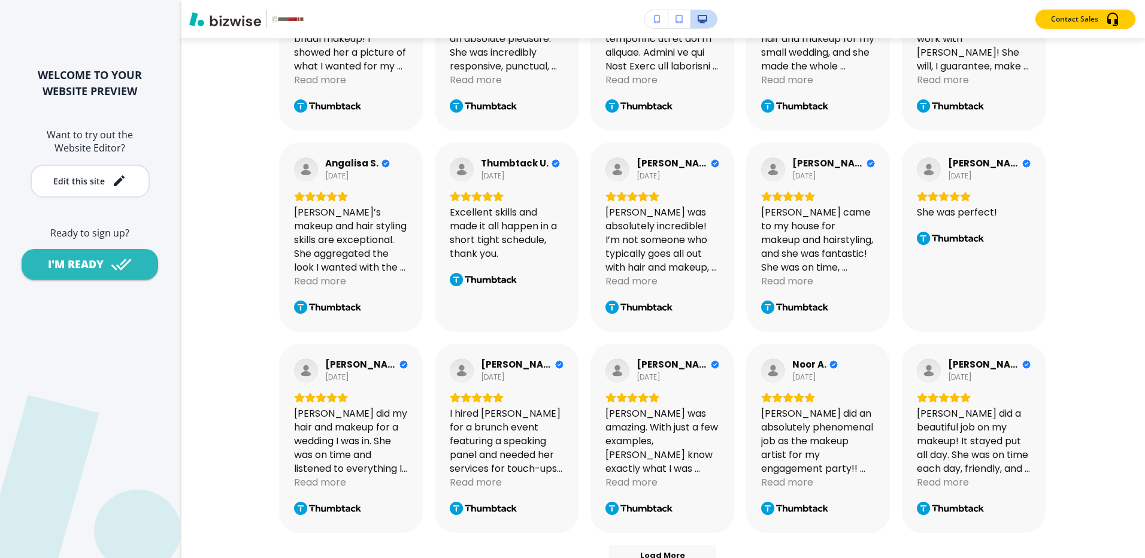
scroll to position [1677, 0]
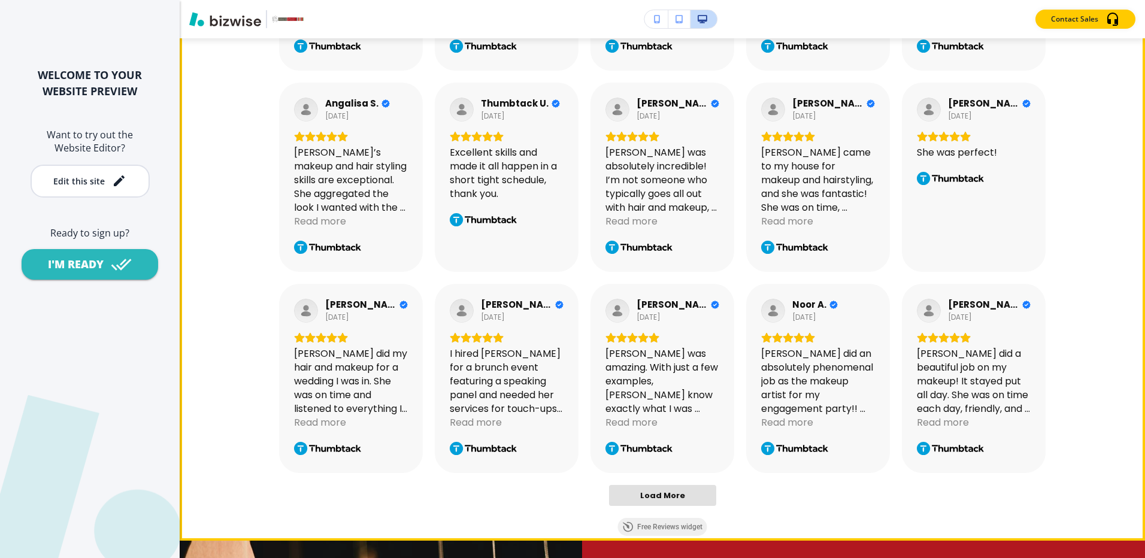
click at [658, 491] on span "Load More" at bounding box center [662, 496] width 45 height 10
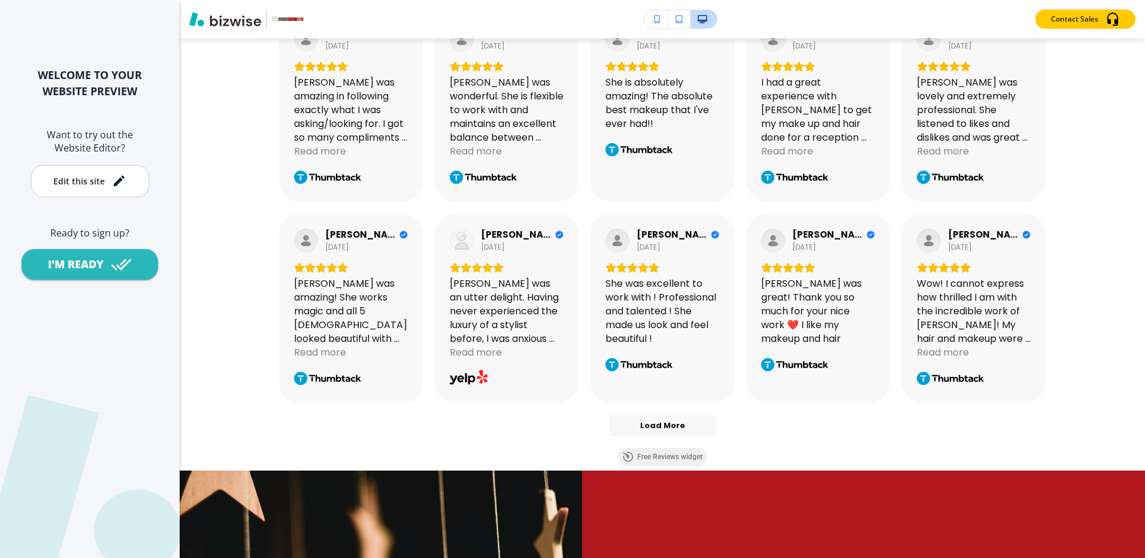
scroll to position [2156, 0]
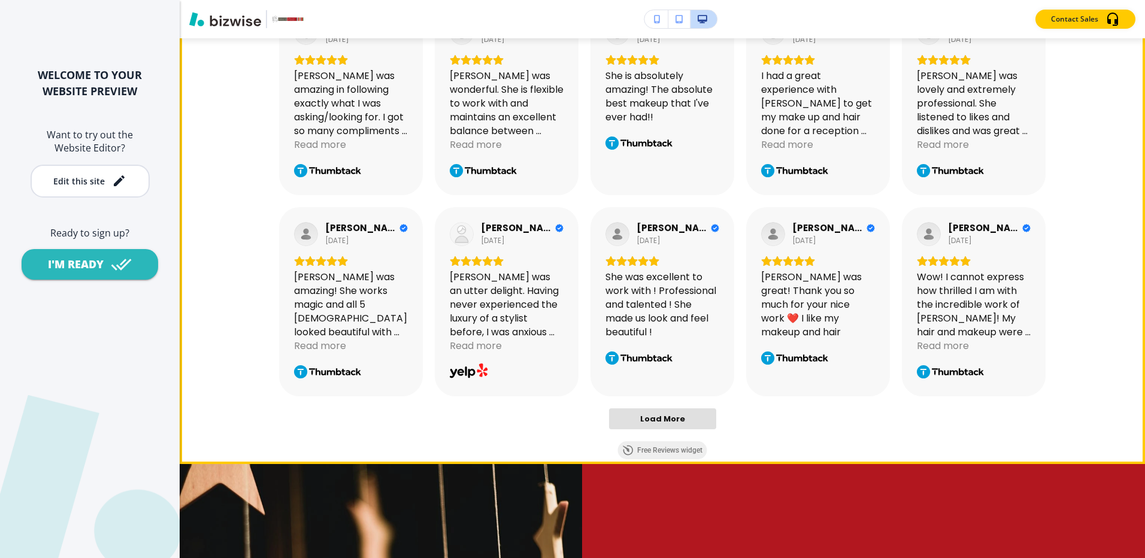
click at [659, 414] on span "Load More" at bounding box center [662, 419] width 45 height 10
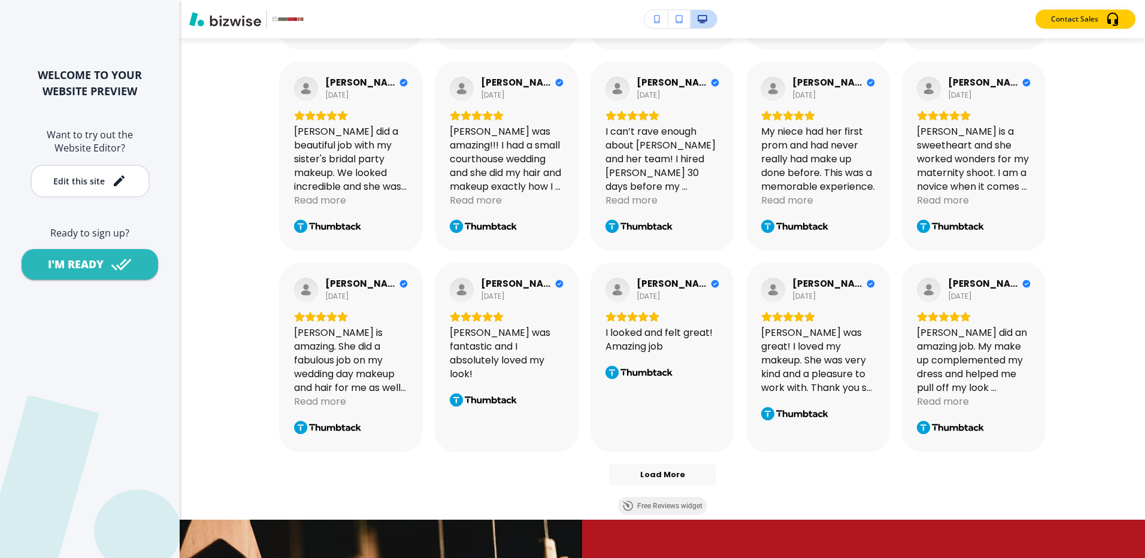
scroll to position [2576, 0]
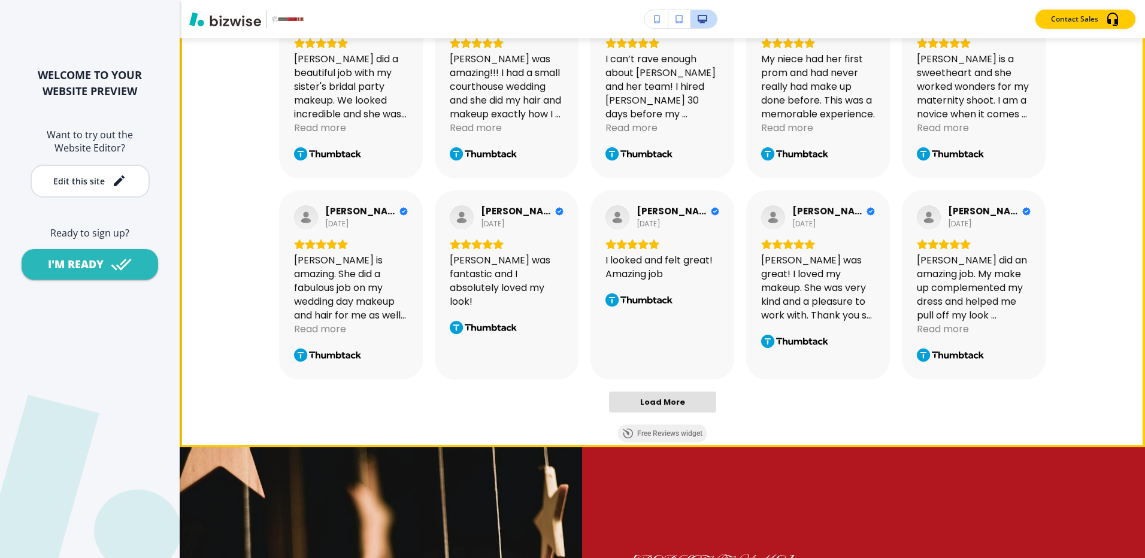
click at [658, 397] on span "Load More" at bounding box center [662, 402] width 45 height 10
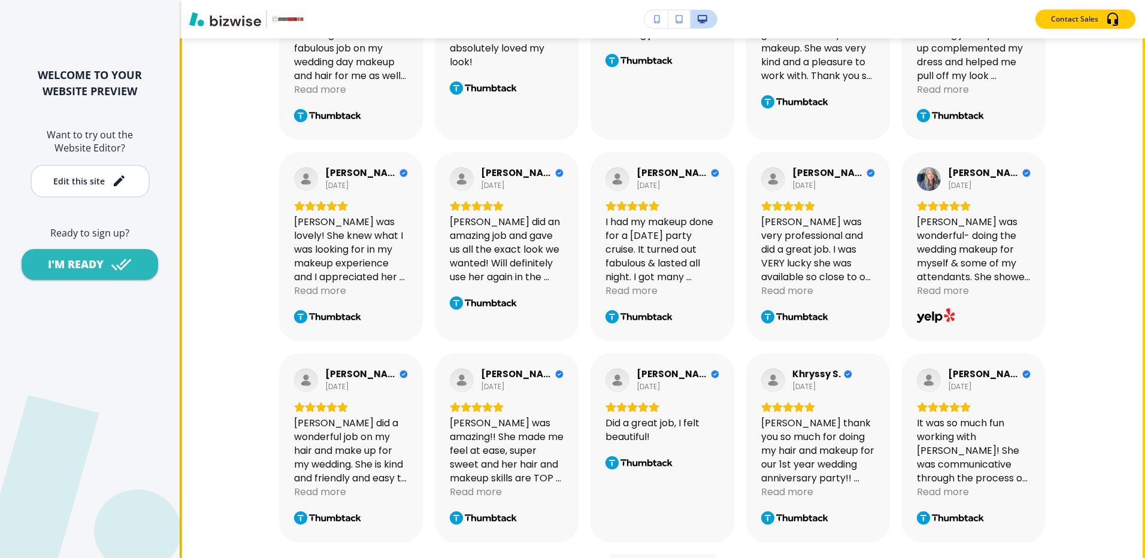
scroll to position [2935, 0]
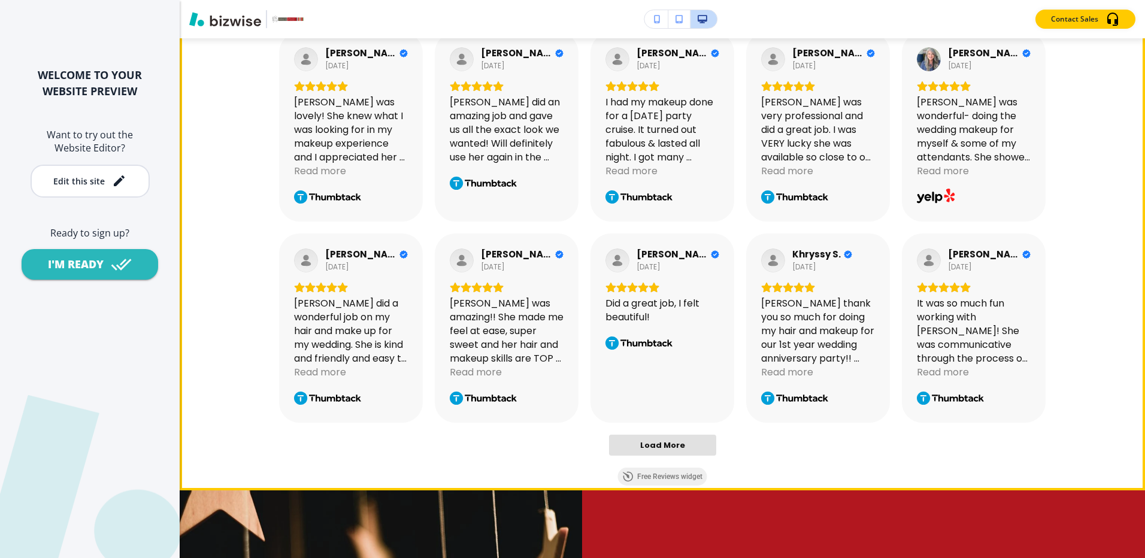
click at [676, 440] on span "Load More" at bounding box center [662, 445] width 45 height 10
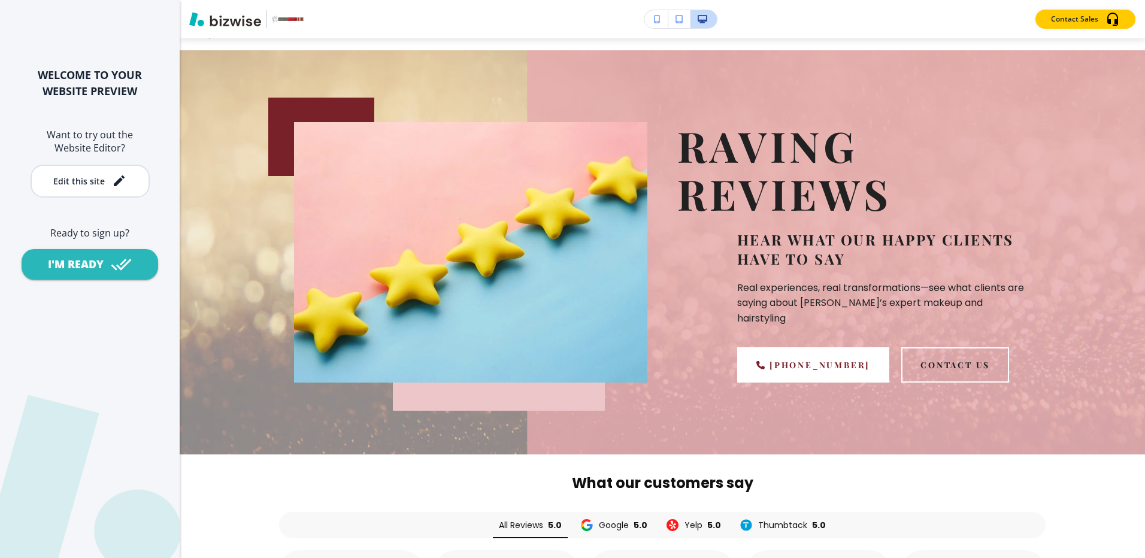
scroll to position [0, 0]
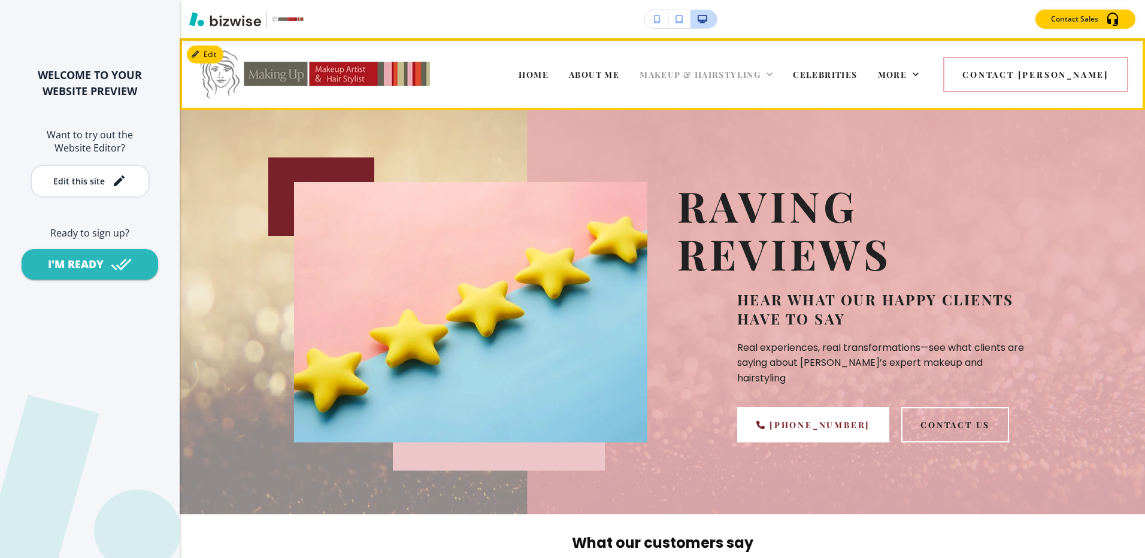
click at [722, 69] on span "MAKEUP & HAIRSTYLING" at bounding box center [700, 74] width 121 height 11
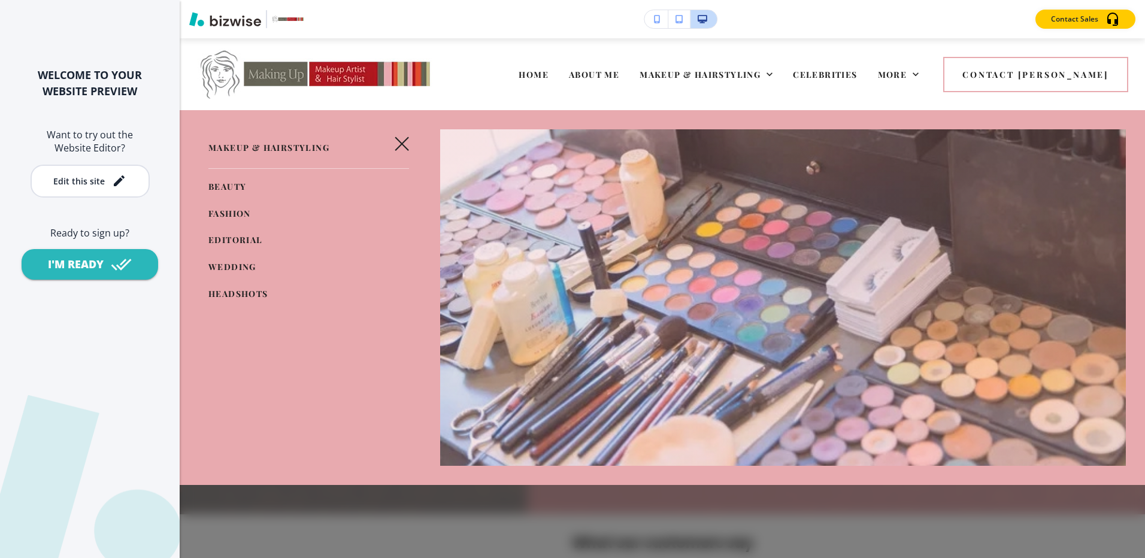
click at [217, 260] on link "WEDDING" at bounding box center [232, 268] width 48 height 20
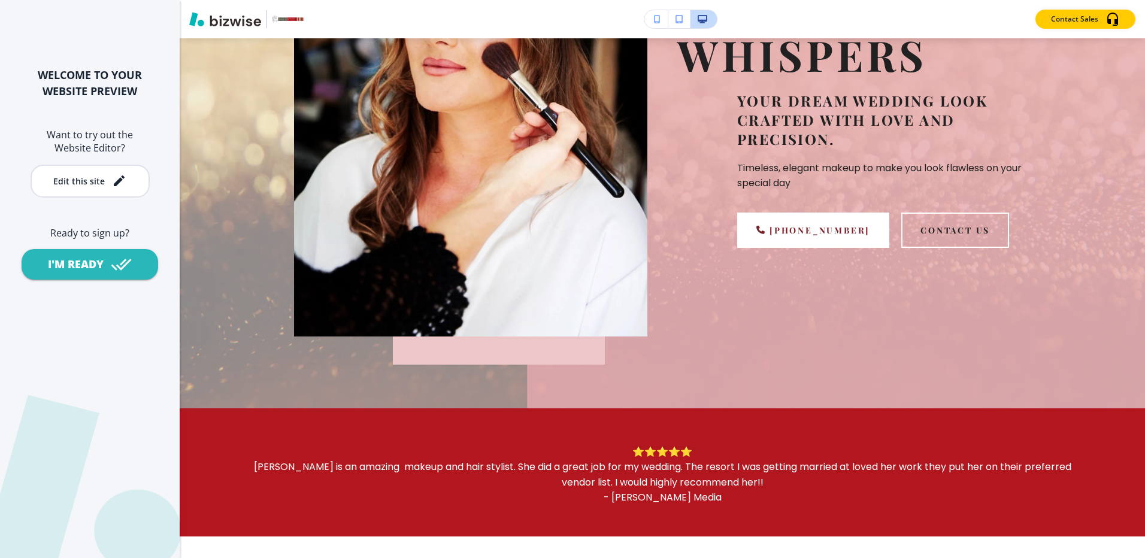
scroll to position [240, 0]
